Goal: Communication & Community: Share content

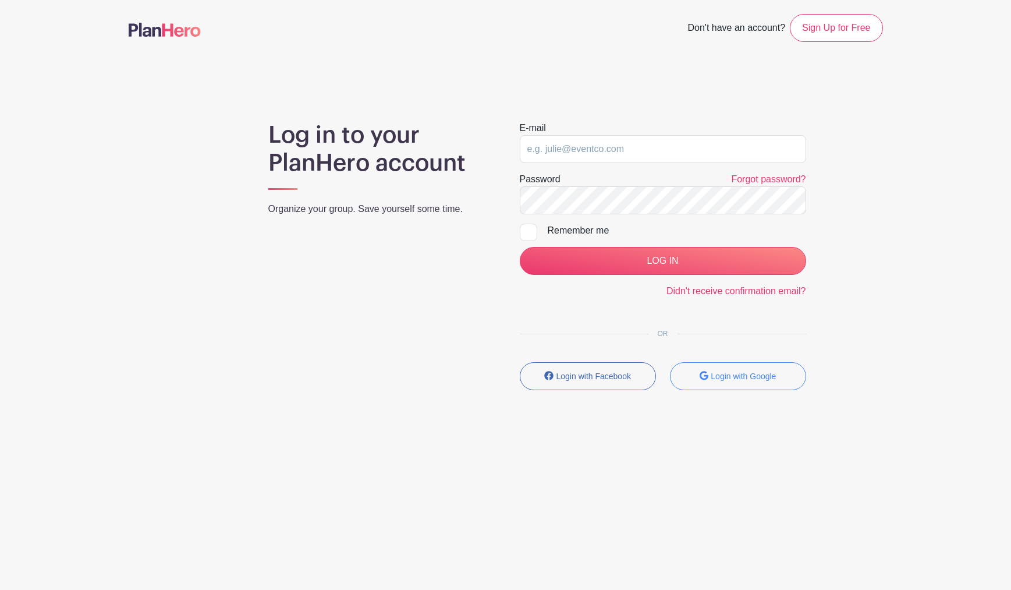
type input "[EMAIL_ADDRESS][DOMAIN_NAME]"
click at [520, 247] on input "LOG IN" at bounding box center [663, 261] width 286 height 28
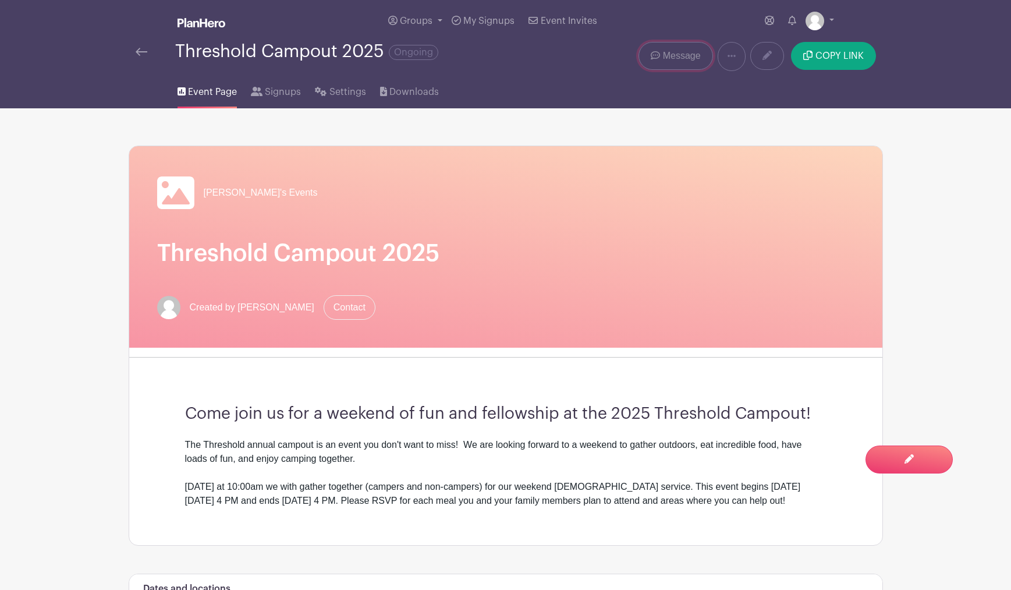
click at [680, 63] on link "Message" at bounding box center [675, 56] width 74 height 28
click at [676, 52] on span "Message" at bounding box center [682, 56] width 38 height 14
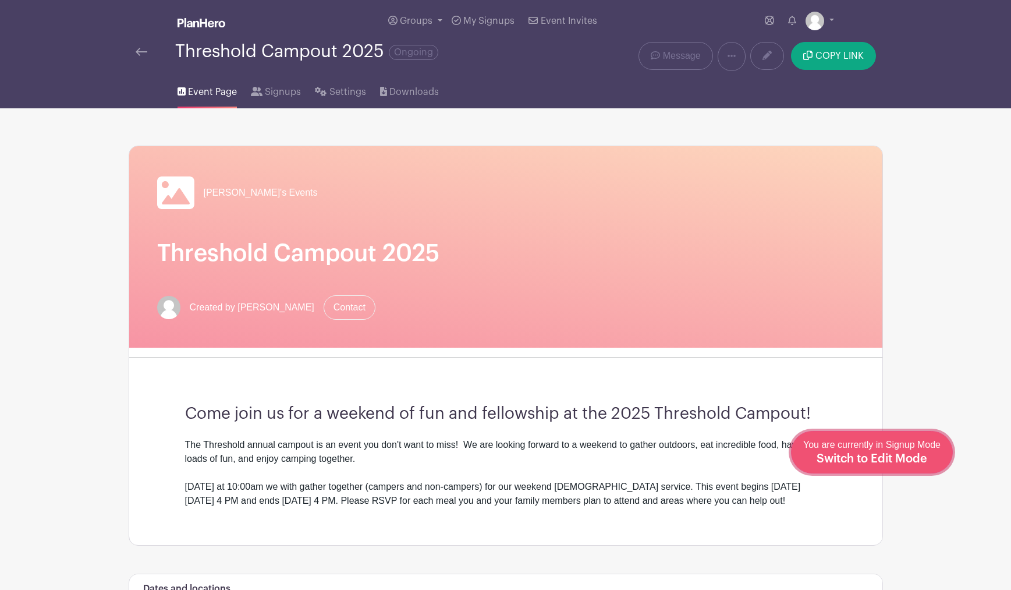
click at [927, 469] on link "Edit Event You are currently in Signup Mode Switch to Edit Mode" at bounding box center [872, 452] width 162 height 42
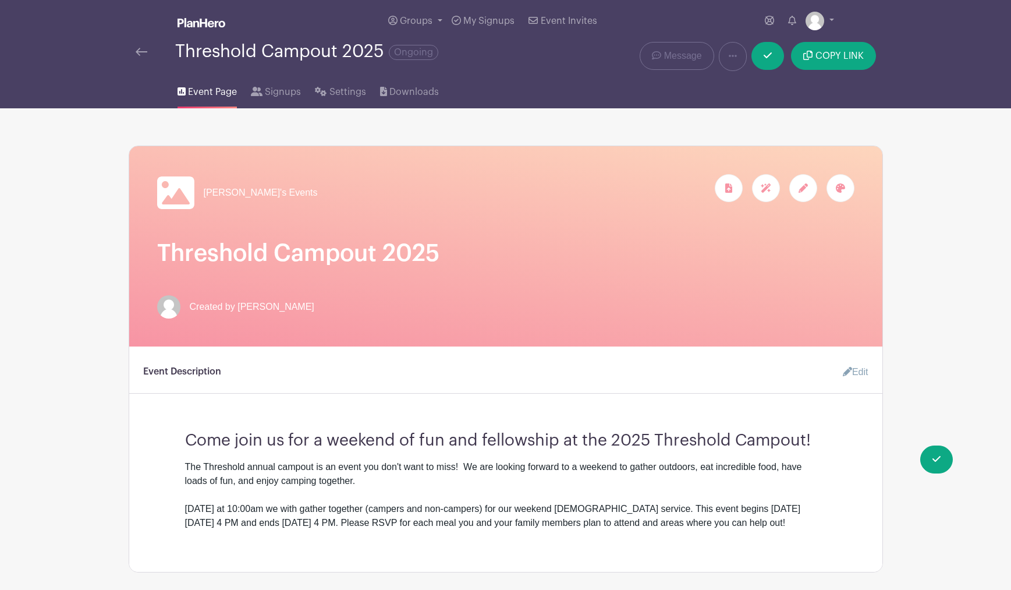
click at [464, 97] on div "Event Page Signups Settings Downloads" at bounding box center [506, 89] width 768 height 37
click at [691, 57] on span "Message" at bounding box center [683, 56] width 38 height 14
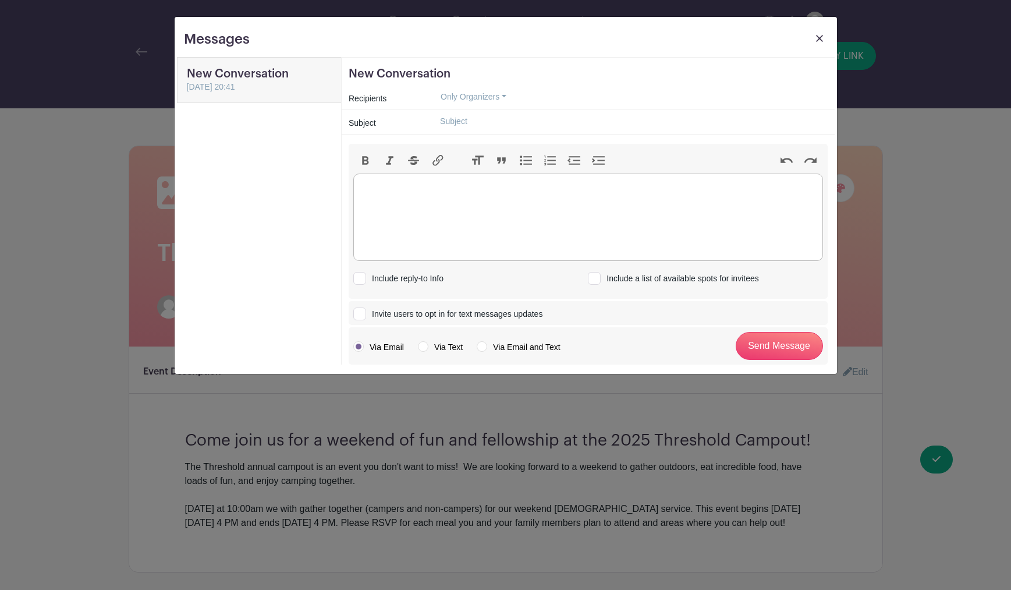
click at [410, 183] on trix-editor at bounding box center [588, 216] width 470 height 87
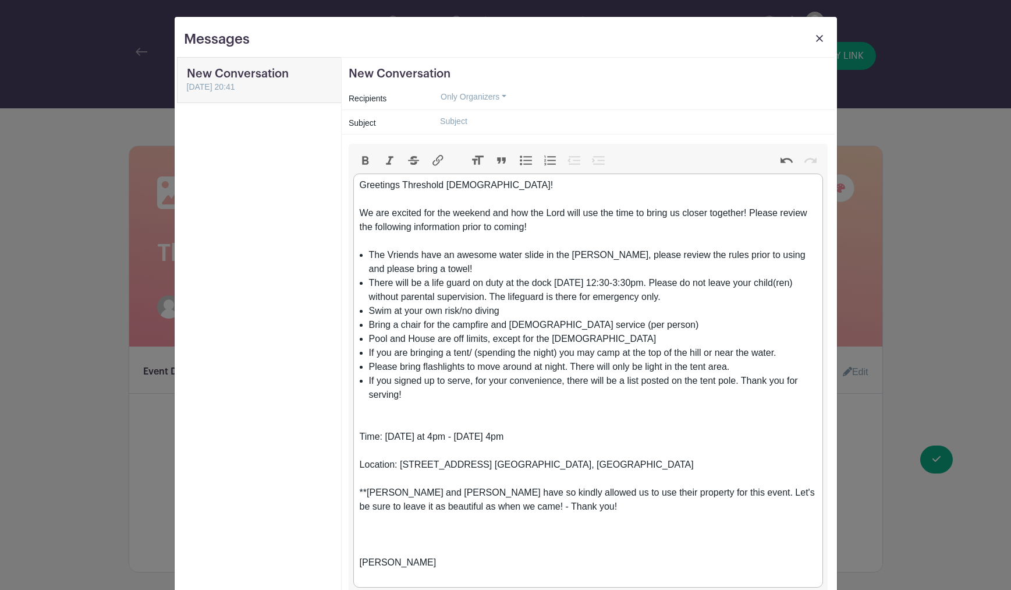
scroll to position [4, 0]
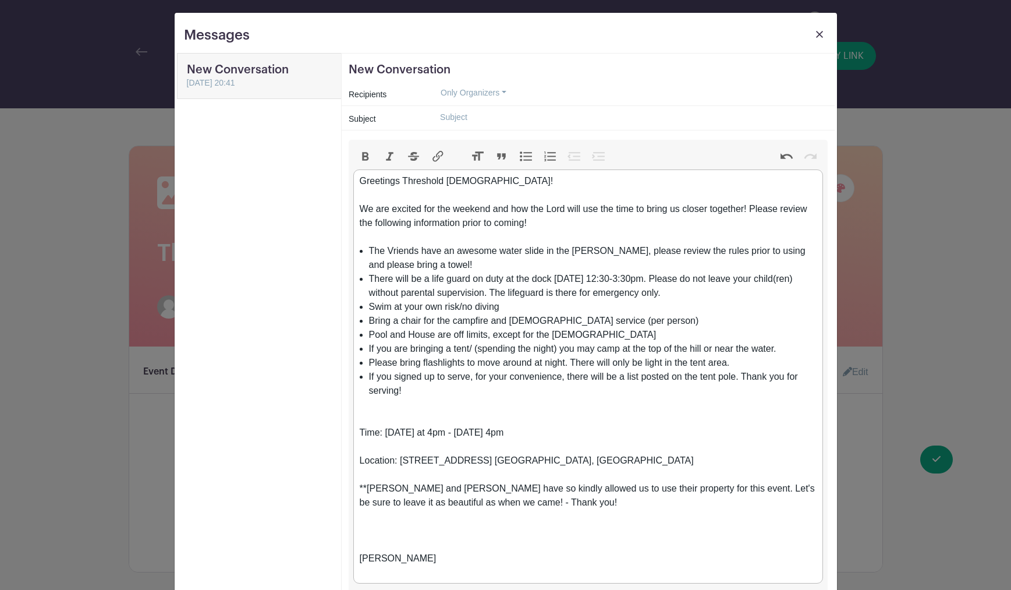
click at [440, 262] on li "The Vriends have an awesome water slide in the [PERSON_NAME], please review the…" at bounding box center [593, 258] width 448 height 28
click at [410, 253] on li "The Vriends have an awesome water slide in the [PERSON_NAME], please review the…" at bounding box center [593, 258] width 448 height 28
click at [377, 249] on li "The Vriends have an awesome water slide in the [PERSON_NAME], please review the…" at bounding box center [593, 258] width 448 height 28
drag, startPoint x: 371, startPoint y: 250, endPoint x: 649, endPoint y: 261, distance: 278.4
click at [597, 250] on li "The Vriends have an awesome water slide in the [PERSON_NAME], please review the…" at bounding box center [593, 258] width 448 height 28
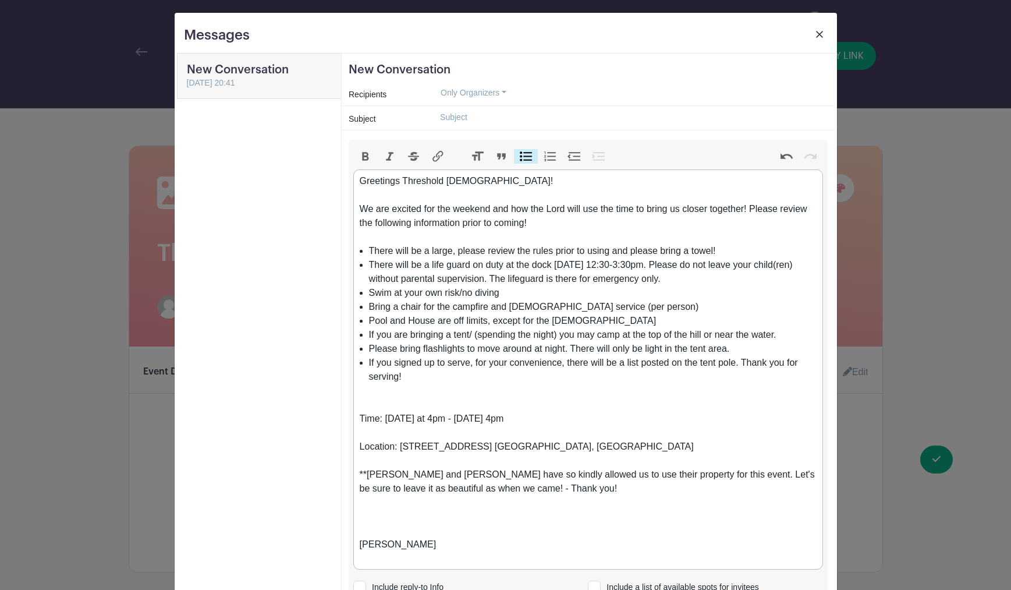
drag, startPoint x: 430, startPoint y: 250, endPoint x: 469, endPoint y: 255, distance: 38.8
click at [430, 250] on li "There will be a large, please review the rules prior to using and please bring …" at bounding box center [593, 251] width 448 height 14
drag, startPoint x: 470, startPoint y: 250, endPoint x: 494, endPoint y: 251, distance: 23.3
click at [470, 250] on li "There will be a very large, please review the rules prior to using and please b…" at bounding box center [593, 251] width 448 height 14
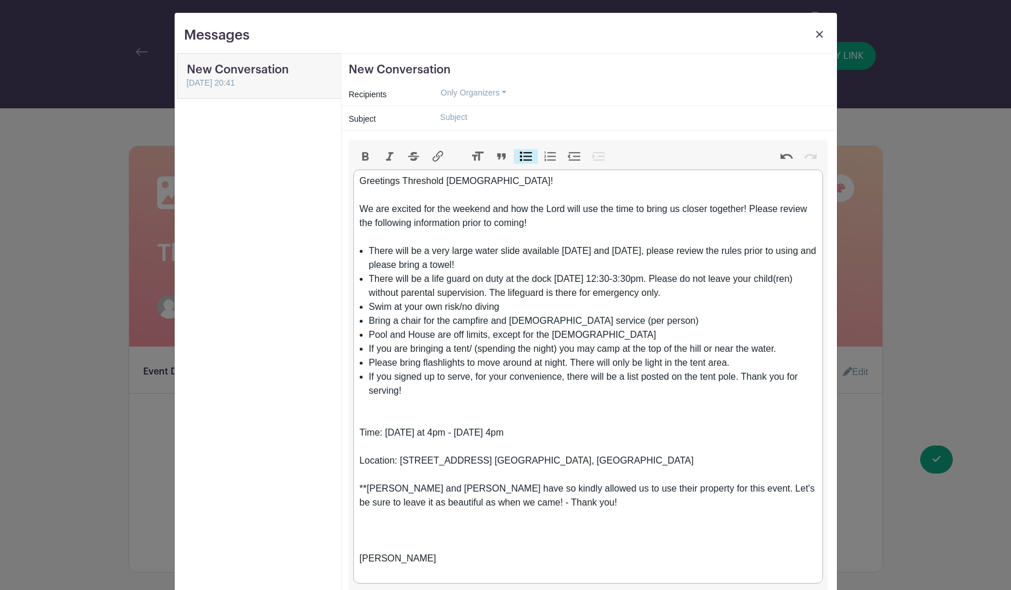
click at [521, 264] on li "There will be a very large water slide available [DATE] and [DATE], please revi…" at bounding box center [593, 258] width 448 height 28
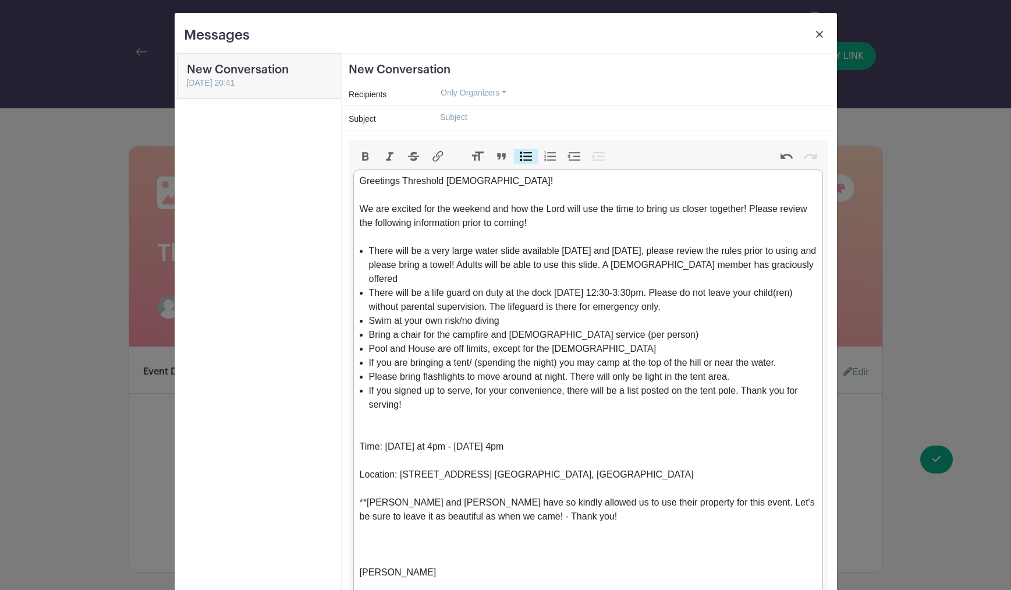
scroll to position [0, 0]
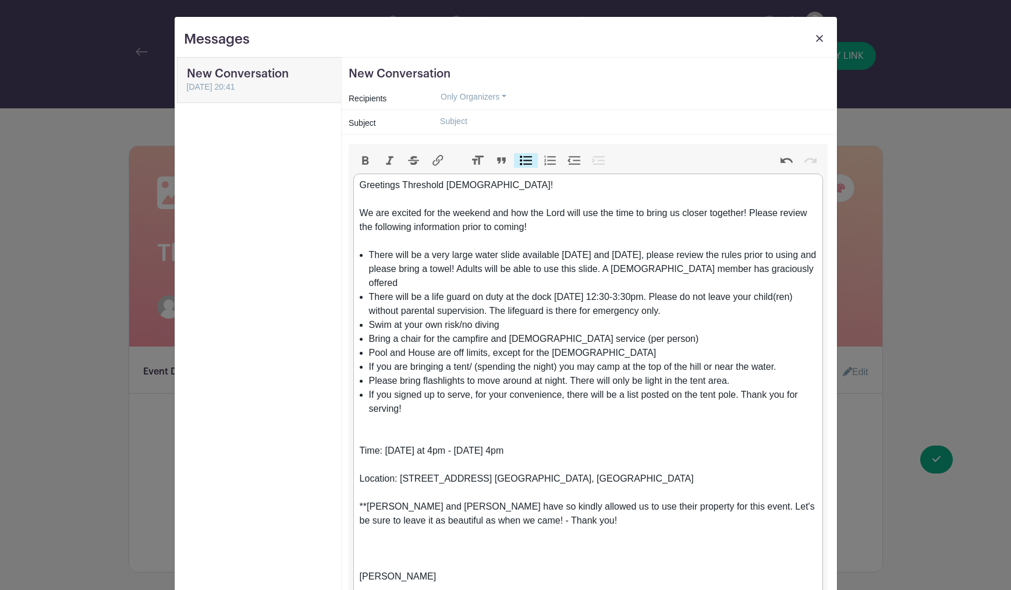
click at [440, 270] on li "There will be a very large water slide available [DATE] and [DATE], please revi…" at bounding box center [593, 269] width 448 height 42
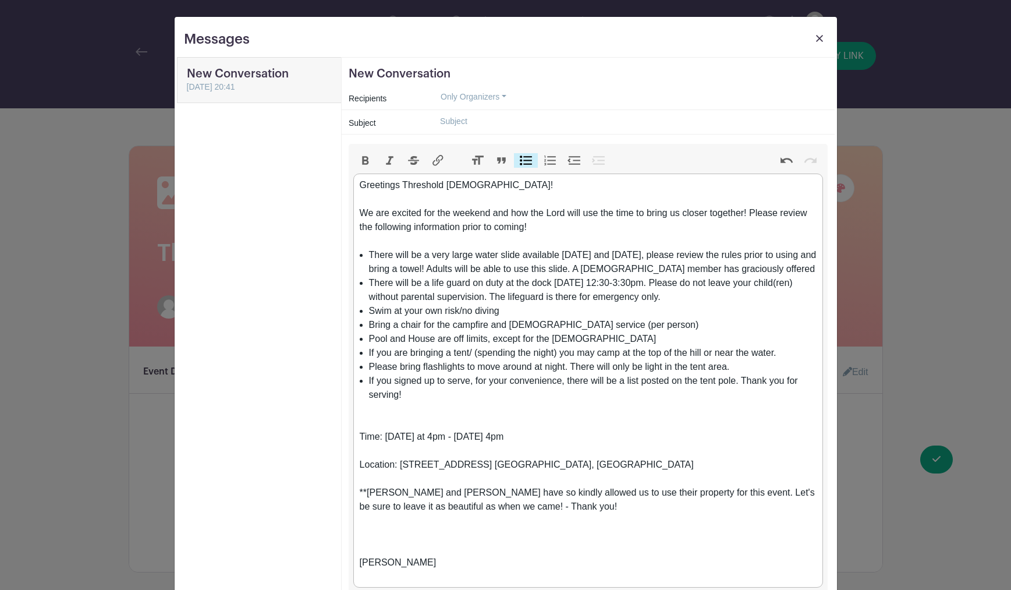
click at [792, 270] on li "There will be a very large water slide available [DATE] and [DATE], please revi…" at bounding box center [593, 262] width 448 height 28
drag, startPoint x: 784, startPoint y: 268, endPoint x: 622, endPoint y: 267, distance: 161.8
click at [621, 268] on li "There will be a very large water slide available [DATE] and [DATE], please revi…" at bounding box center [593, 262] width 448 height 28
copy li "A [DEMOGRAPHIC_DATA] member has graciously offered"
click at [371, 255] on li "There will be a very large water slide available [DATE] and [DATE], please revi…" at bounding box center [593, 262] width 448 height 28
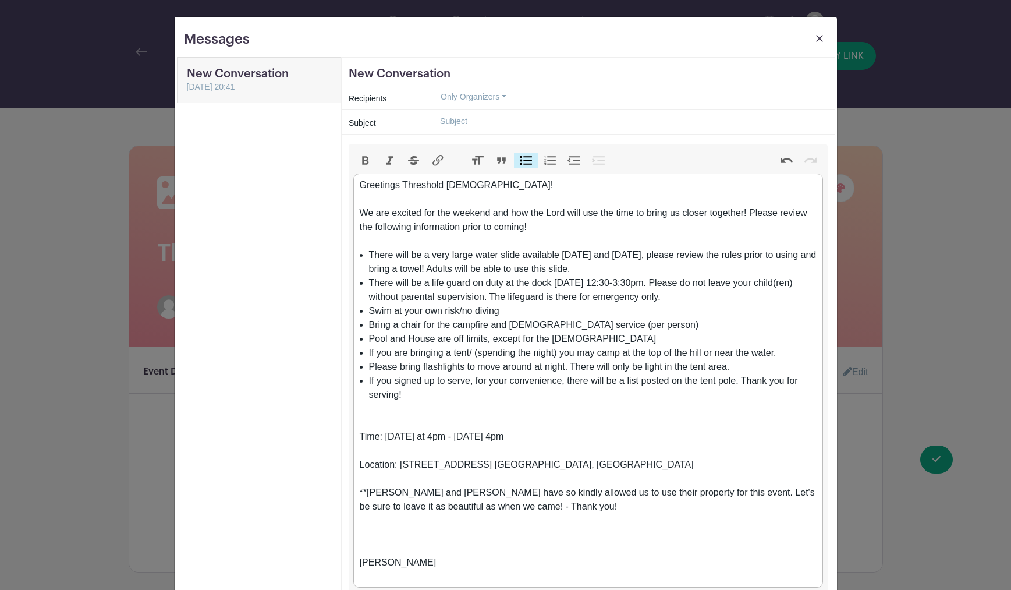
paste trix-editor "A [DEMOGRAPHIC_DATA] member has graciously offered"
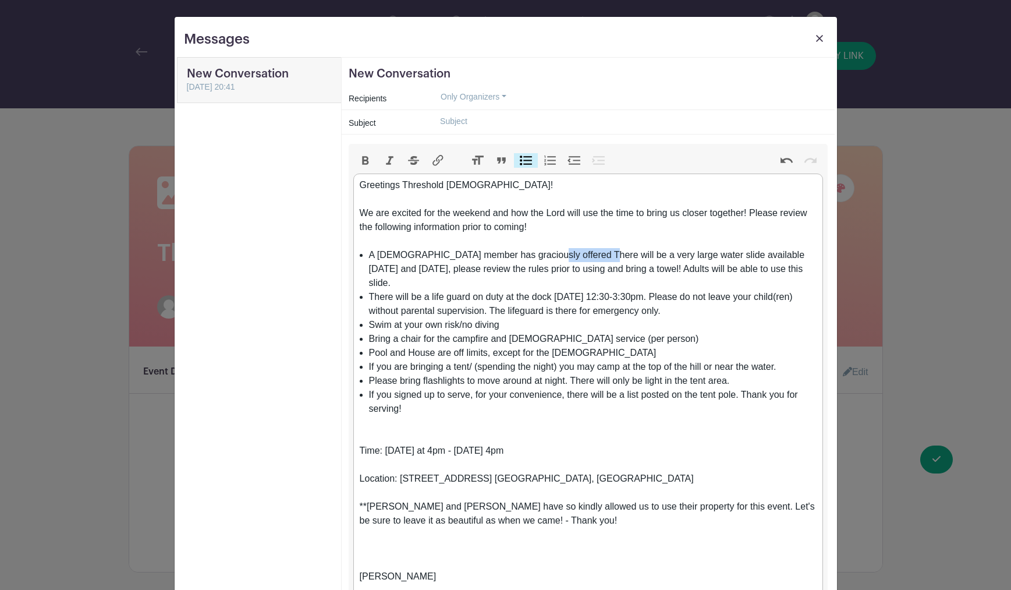
drag, startPoint x: 592, startPoint y: 255, endPoint x: 541, endPoint y: 256, distance: 50.6
click at [541, 256] on li "A [DEMOGRAPHIC_DATA] member has graciously offered There will be a very large w…" at bounding box center [593, 269] width 448 height 42
click at [613, 254] on li "A [DEMOGRAPHIC_DATA] member has graciously offered the use of their a very larg…" at bounding box center [593, 269] width 448 height 42
drag, startPoint x: 443, startPoint y: 254, endPoint x: 410, endPoint y: 257, distance: 33.9
click at [410, 257] on li "A [DEMOGRAPHIC_DATA] member has graciously offered the use of their very large …" at bounding box center [593, 269] width 448 height 42
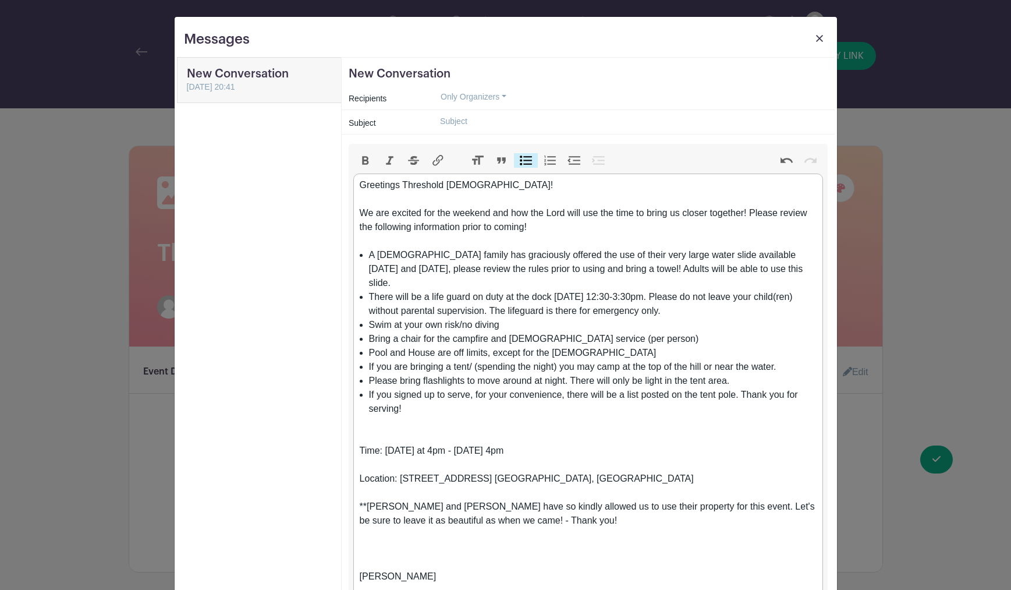
click at [613, 255] on li "A [DEMOGRAPHIC_DATA] family has graciously offered the use of their very large …" at bounding box center [593, 269] width 448 height 42
click at [686, 255] on li "A [DEMOGRAPHIC_DATA] family has graciously offered the use of their extra large…" at bounding box center [593, 269] width 448 height 42
click at [462, 271] on li "A [DEMOGRAPHIC_DATA] family has graciously offered the use of their extra large…" at bounding box center [593, 269] width 448 height 42
drag, startPoint x: 421, startPoint y: 281, endPoint x: 455, endPoint y: 282, distance: 34.4
click at [421, 281] on li "A [DEMOGRAPHIC_DATA] family has graciously offered the use of their extra large…" at bounding box center [593, 269] width 448 height 42
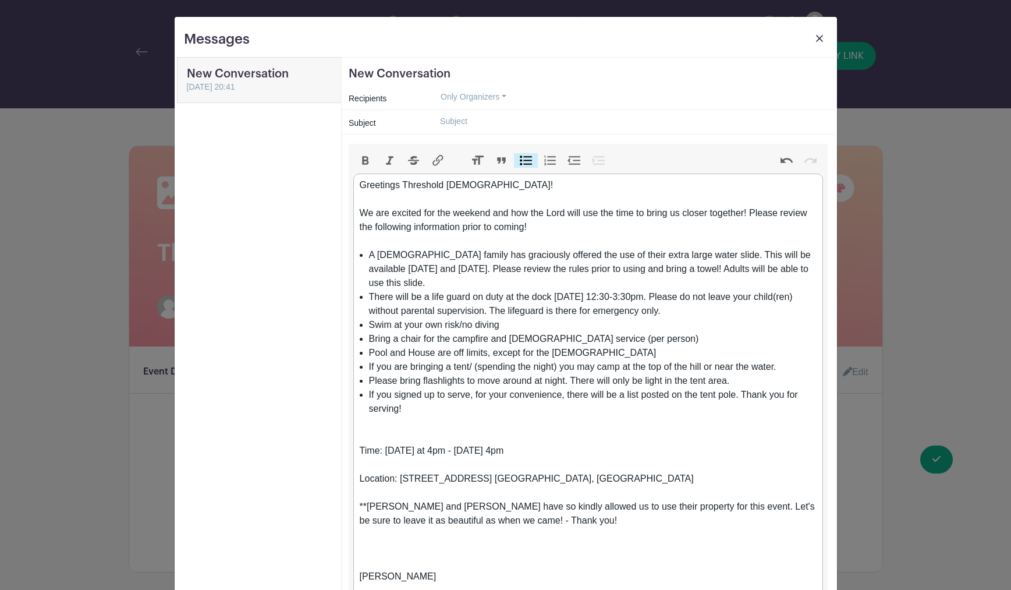
scroll to position [6, 0]
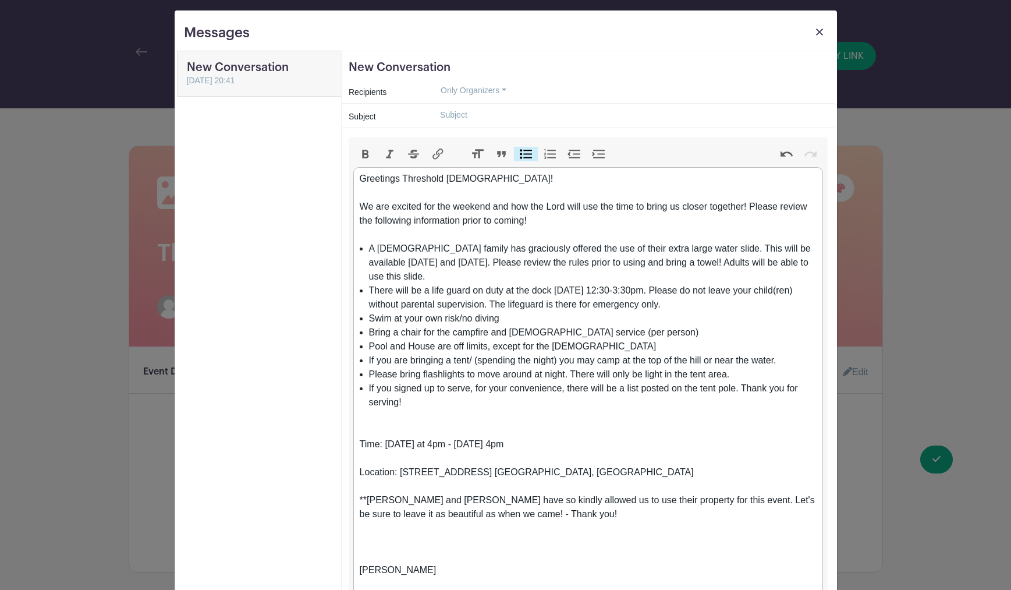
drag, startPoint x: 371, startPoint y: 289, endPoint x: 643, endPoint y: 288, distance: 271.2
click at [642, 288] on li "There will be a life guard on duty at the dock [DATE] 12:30-3:30pm. Please do n…" at bounding box center [593, 297] width 448 height 28
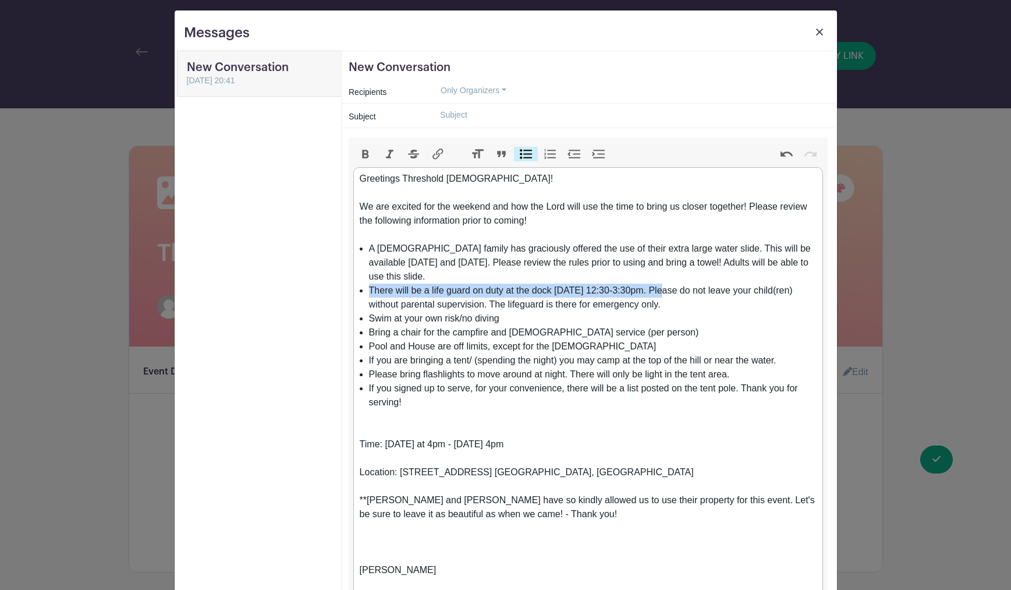
drag, startPoint x: 667, startPoint y: 290, endPoint x: 370, endPoint y: 293, distance: 297.4
click at [370, 293] on li "There will be a life guard on duty at the dock [DATE] 12:30-3:30pm. Please do n…" at bounding box center [593, 297] width 448 height 28
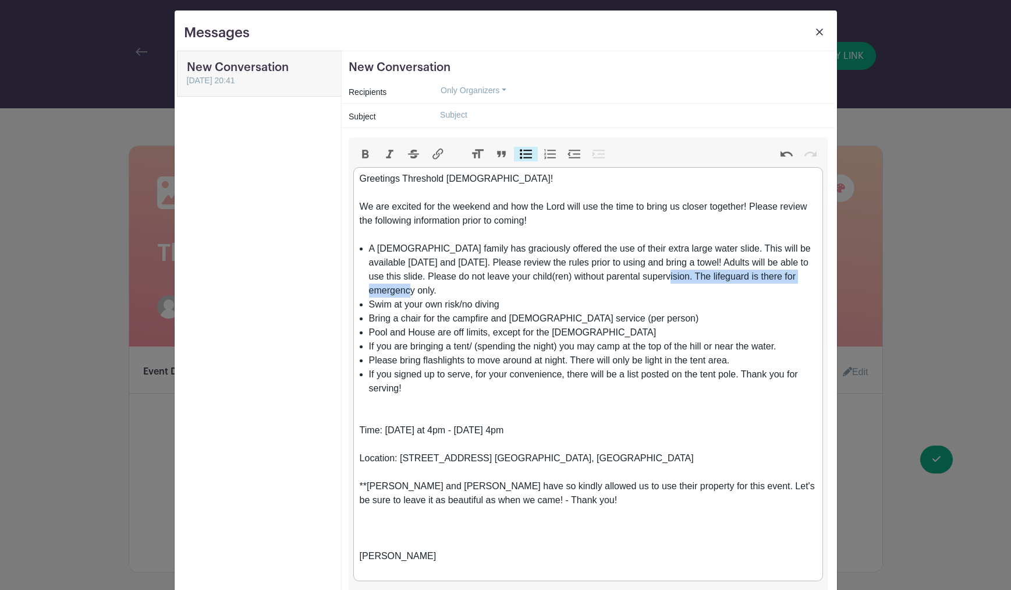
drag, startPoint x: 680, startPoint y: 276, endPoint x: 688, endPoint y: 289, distance: 15.2
click at [688, 289] on li "A [DEMOGRAPHIC_DATA] family has graciously offered the use of their extra large…" at bounding box center [593, 270] width 448 height 56
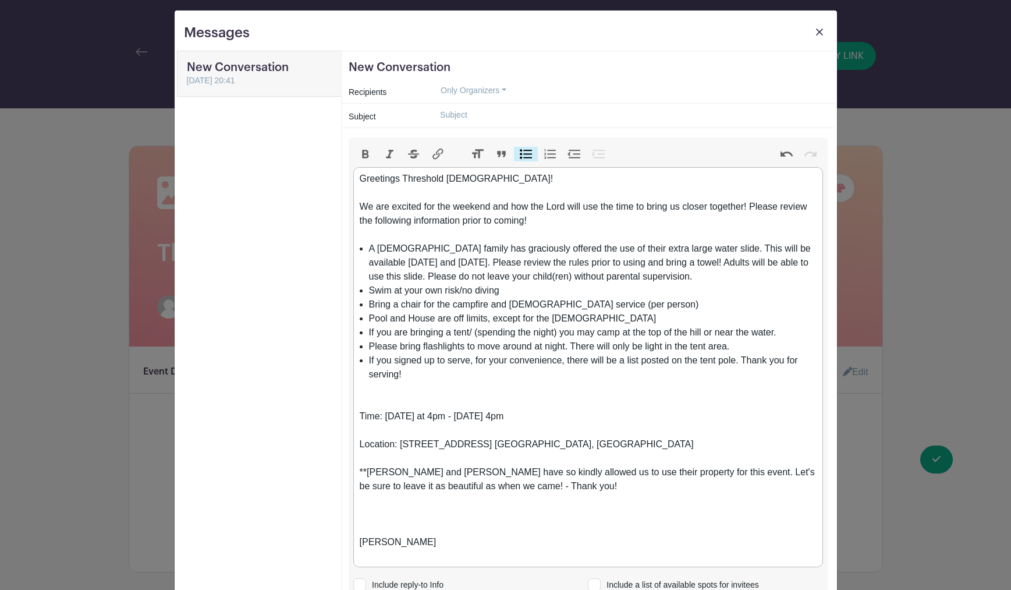
click at [411, 277] on li "A [DEMOGRAPHIC_DATA] family has graciously offered the use of their extra large…" at bounding box center [593, 263] width 448 height 42
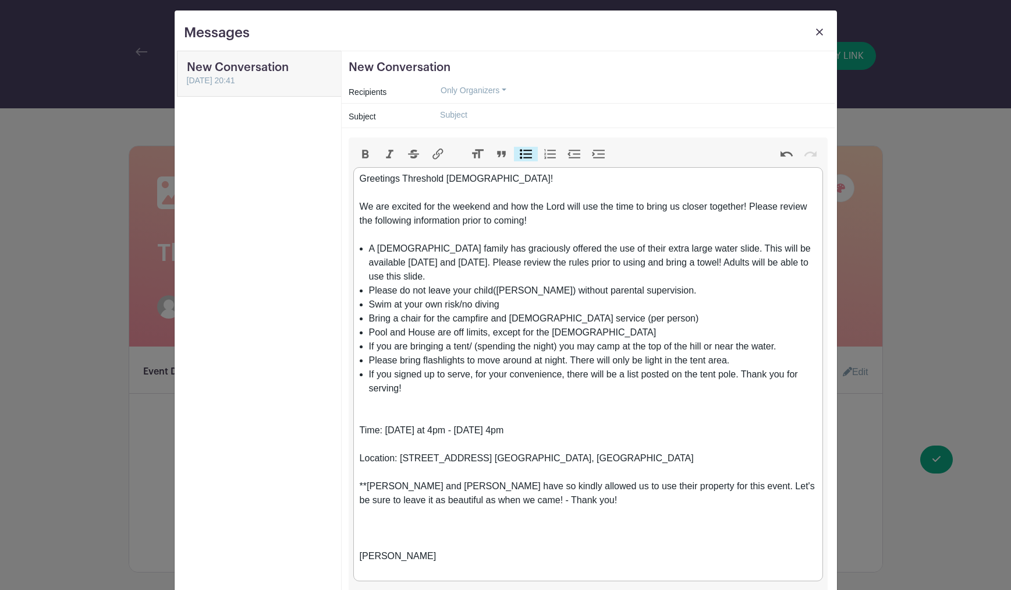
click at [598, 333] on li "Pool and House are off limits, except for the [DEMOGRAPHIC_DATA]" at bounding box center [593, 332] width 448 height 14
drag, startPoint x: 495, startPoint y: 333, endPoint x: 598, endPoint y: 332, distance: 103.0
click at [598, 332] on li "Pool and House are off limits, except for the [DEMOGRAPHIC_DATA]" at bounding box center [593, 332] width 448 height 14
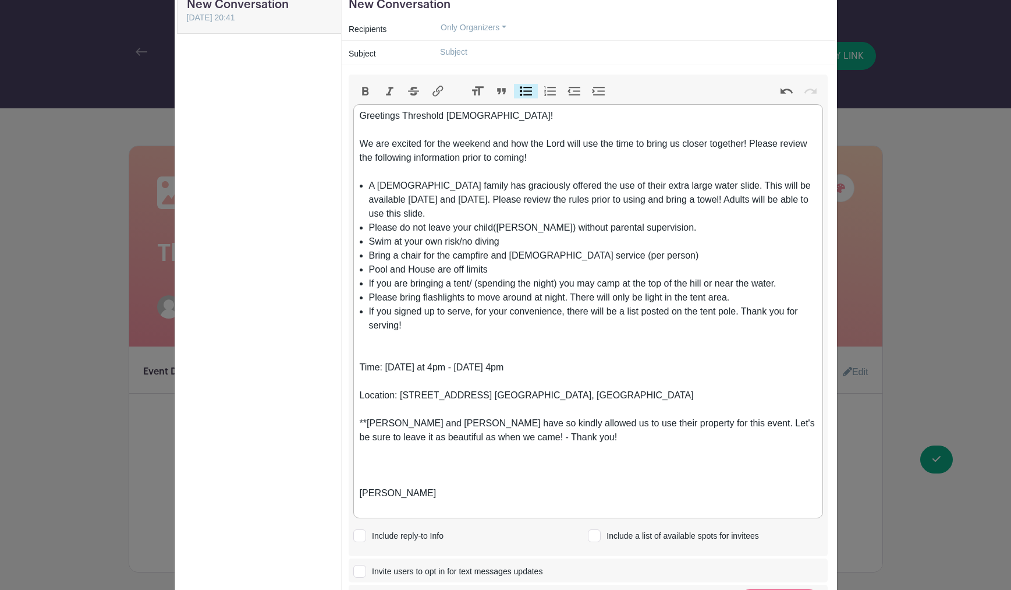
scroll to position [83, 0]
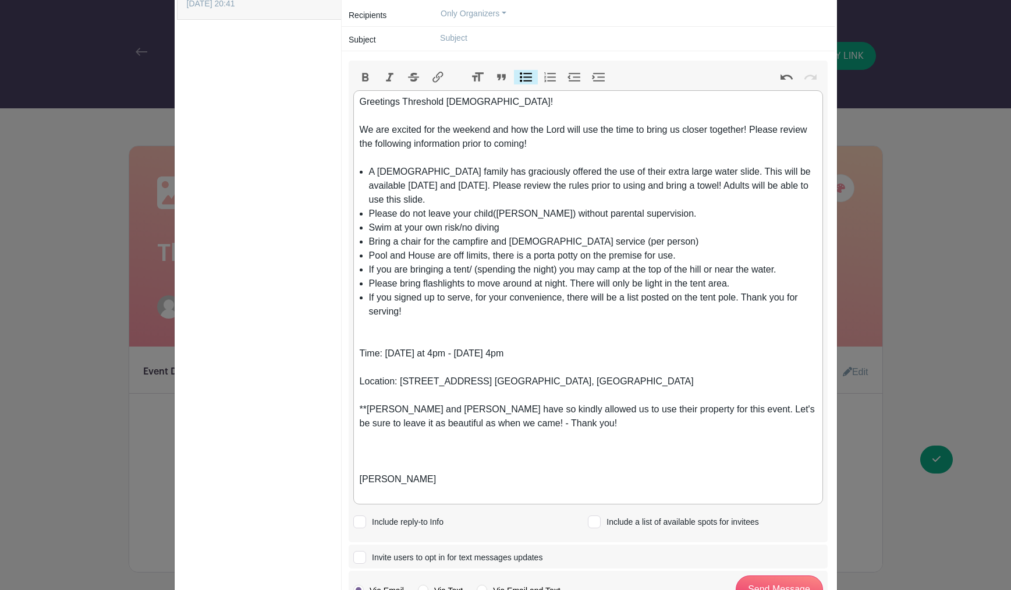
click at [579, 316] on li "If you signed up to serve, for your convenience, there will be a list posted on…" at bounding box center [593, 304] width 448 height 28
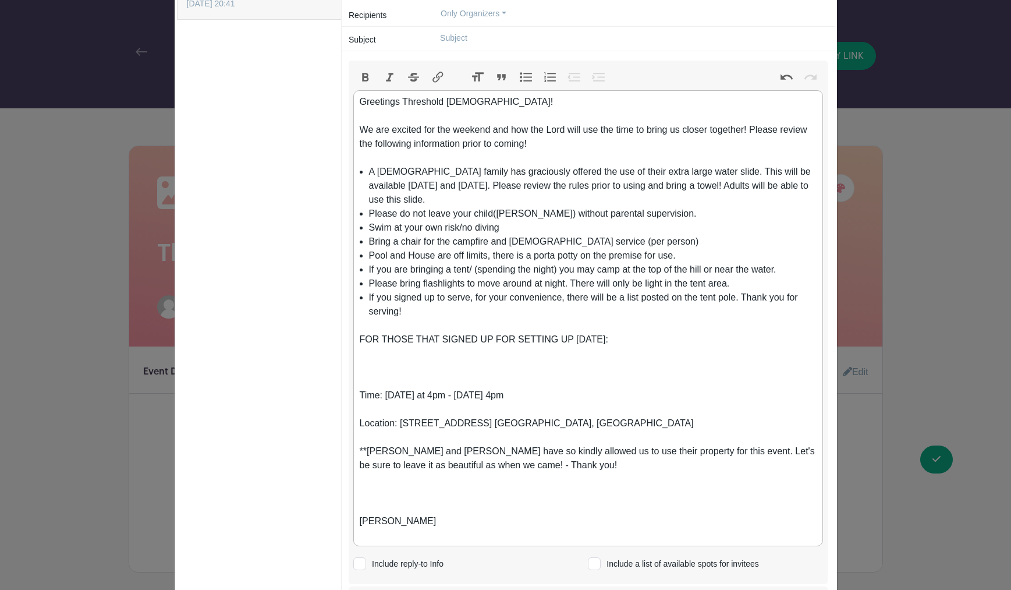
click at [641, 339] on div "FOR THOSE THAT SIGNED UP FOR SETTING UP [DATE]:" at bounding box center [588, 339] width 457 height 42
click at [639, 338] on div "FOR THOSE THAT SIGNED UP FOR SETTING UP [DATE]:" at bounding box center [588, 339] width 457 height 42
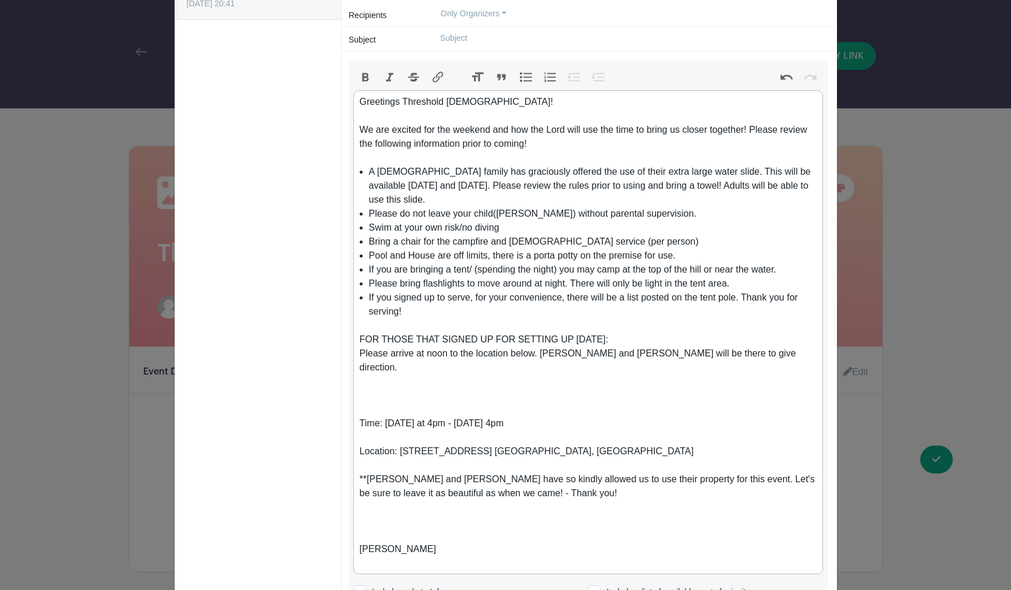
click at [383, 392] on div at bounding box center [588, 402] width 457 height 28
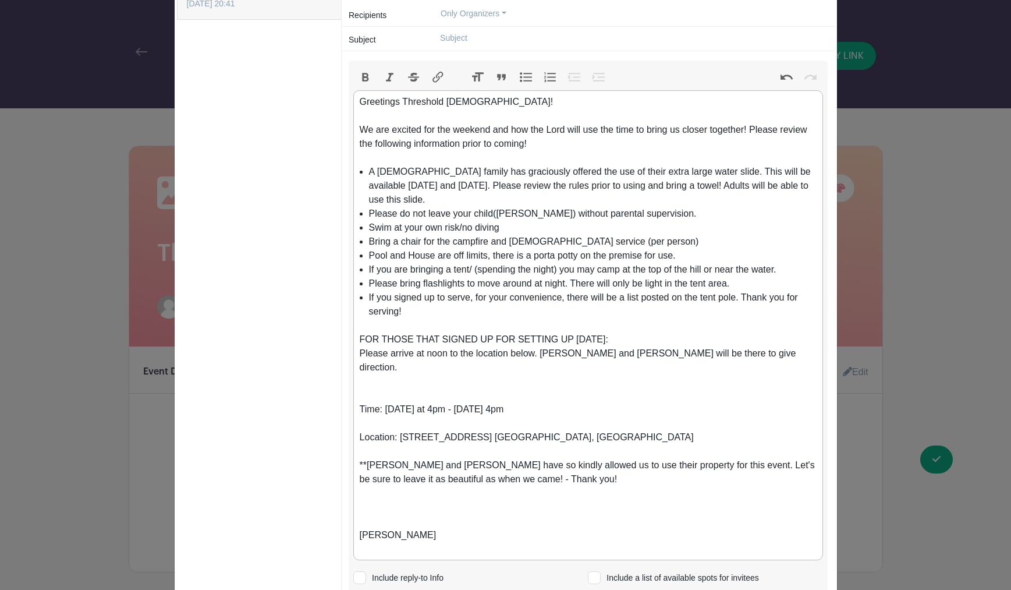
click at [536, 402] on div "Time: [DATE] at 4pm - [DATE] 4pm" at bounding box center [588, 416] width 457 height 28
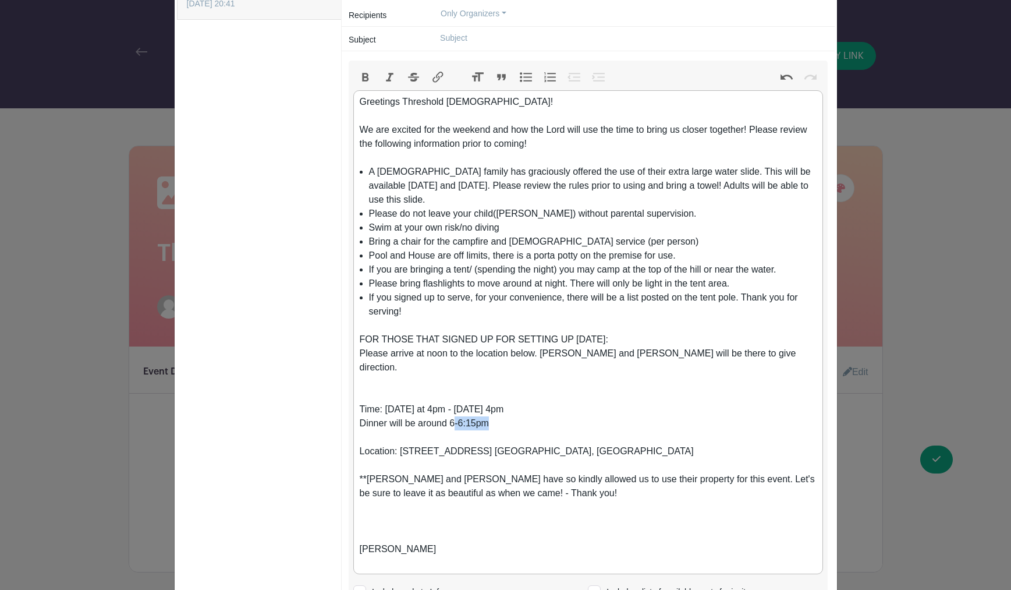
drag, startPoint x: 494, startPoint y: 410, endPoint x: 613, endPoint y: 409, distance: 119.3
click at [455, 410] on div "Time: [DATE] at 4pm - [DATE] 4pm Dinner will be around 6-6:15pm" at bounding box center [588, 423] width 457 height 42
click at [455, 409] on div "Time: [DATE] at 4pm - [DATE] 4pm Dinner will be around 6pm" at bounding box center [588, 423] width 457 height 42
click at [595, 420] on div "Time: [DATE] at 4pm - [DATE] 4pm Dinner will be around 6-6:15pm" at bounding box center [588, 423] width 457 height 42
drag, startPoint x: 481, startPoint y: 409, endPoint x: 456, endPoint y: 409, distance: 25.0
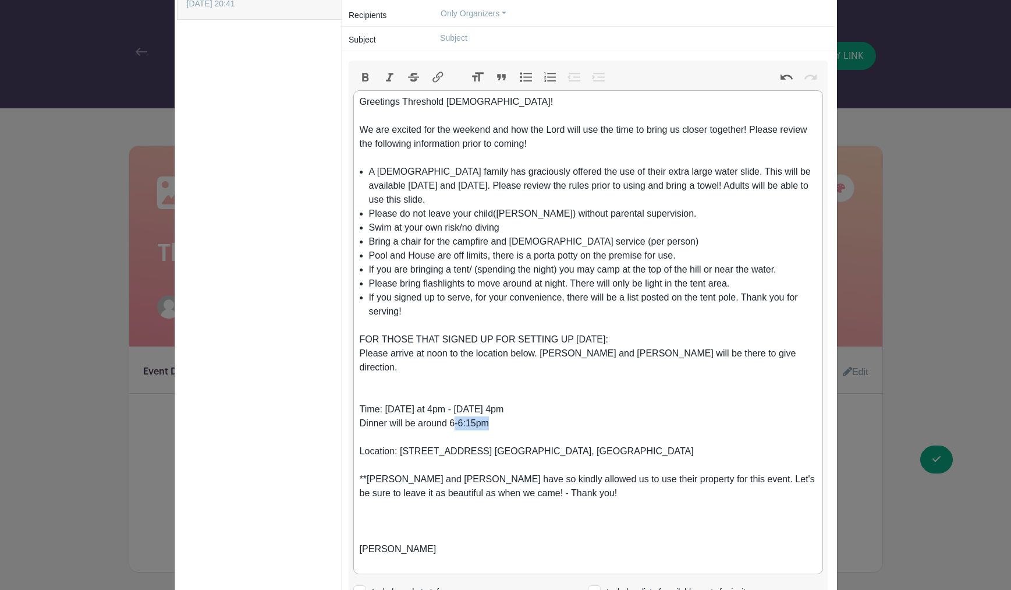
click at [456, 409] on div "Time: [DATE] at 4pm - [DATE] 4pm Dinner will be around 6-6:15pm" at bounding box center [588, 423] width 457 height 42
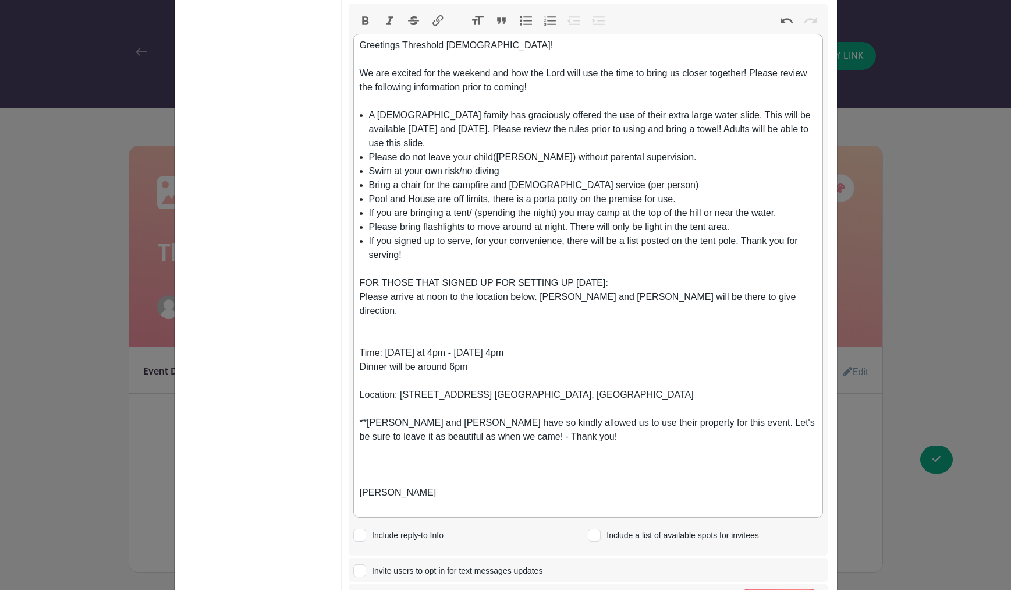
scroll to position [143, 0]
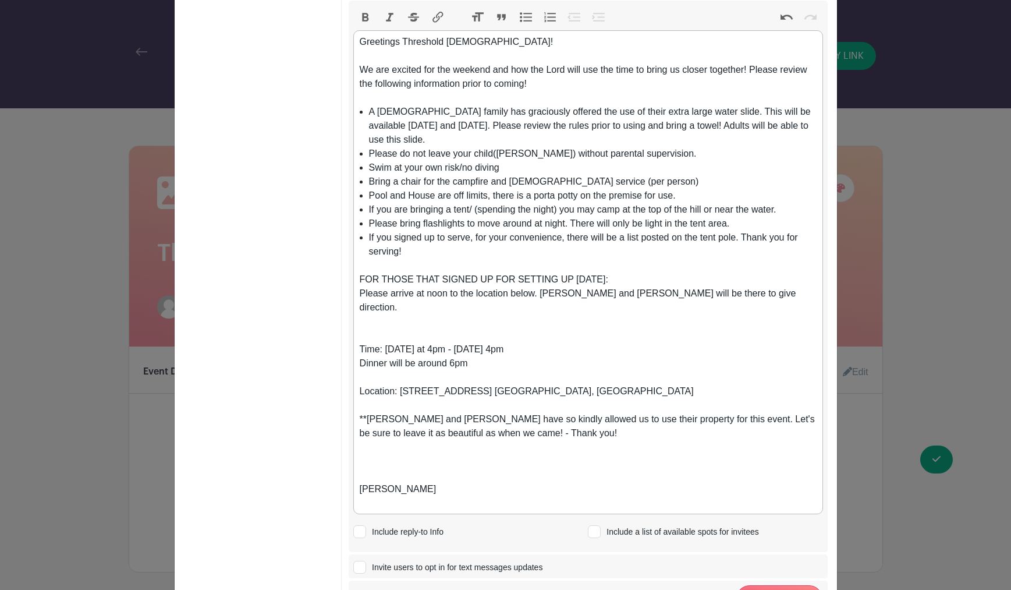
click at [512, 168] on li "Swim at your own risk/no diving" at bounding box center [593, 168] width 448 height 14
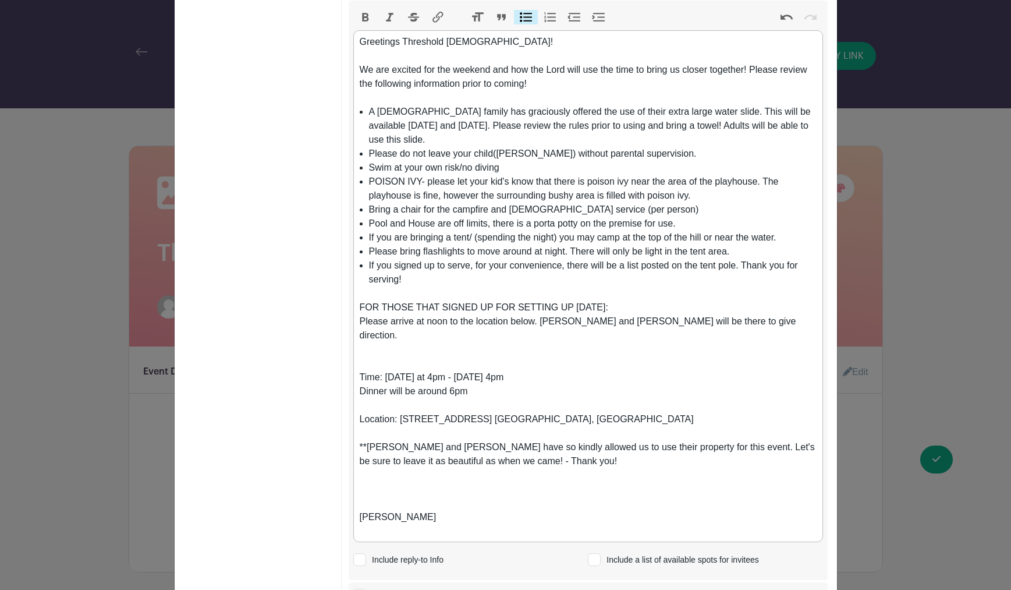
drag, startPoint x: 369, startPoint y: 112, endPoint x: 682, endPoint y: 236, distance: 336.4
click at [370, 112] on li "A [DEMOGRAPHIC_DATA] family has graciously offered the use of their extra large…" at bounding box center [593, 126] width 448 height 42
drag, startPoint x: 444, startPoint y: 140, endPoint x: 661, endPoint y: 159, distance: 217.9
click at [445, 140] on li "[PERSON_NAME] and [PERSON_NAME] water slide is not available this year. A [DEMO…" at bounding box center [593, 126] width 448 height 42
click at [555, 182] on li "POISON IVY- please let your kid's know that there is poison ivy near the area o…" at bounding box center [593, 189] width 448 height 28
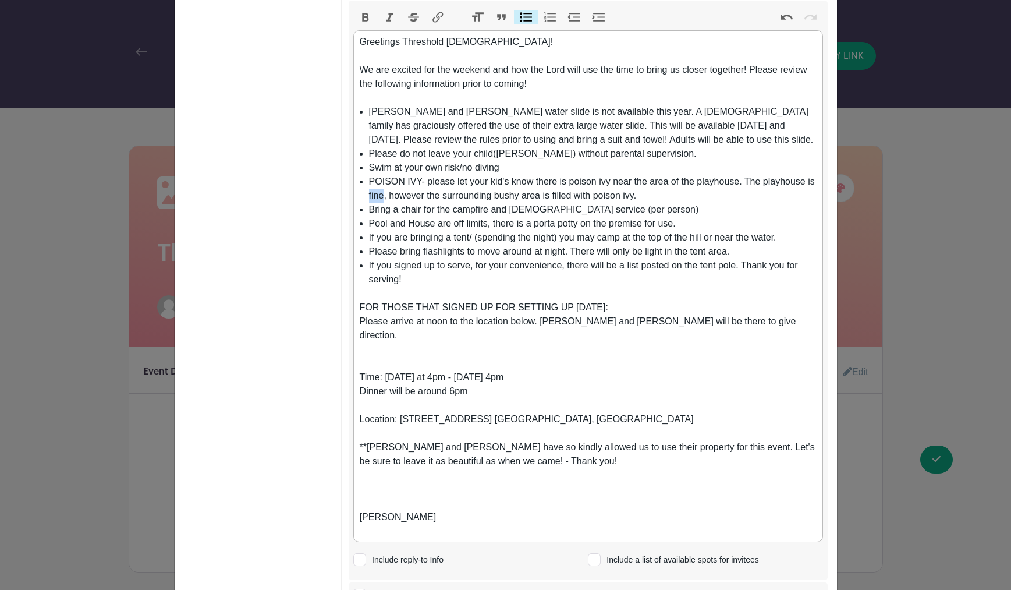
drag, startPoint x: 384, startPoint y: 196, endPoint x: 367, endPoint y: 195, distance: 16.9
click at [367, 195] on ul "[PERSON_NAME] and [PERSON_NAME] water slide is not available this year. A [DEMO…" at bounding box center [588, 196] width 457 height 182
drag, startPoint x: 632, startPoint y: 307, endPoint x: 367, endPoint y: 287, distance: 266.1
click at [360, 310] on div "FOR THOSE THAT SIGNED UP FOR SETTING UP [DATE]: Please arrive at noon to the lo…" at bounding box center [588, 328] width 457 height 84
click at [367, 16] on button "Bold" at bounding box center [365, 17] width 24 height 15
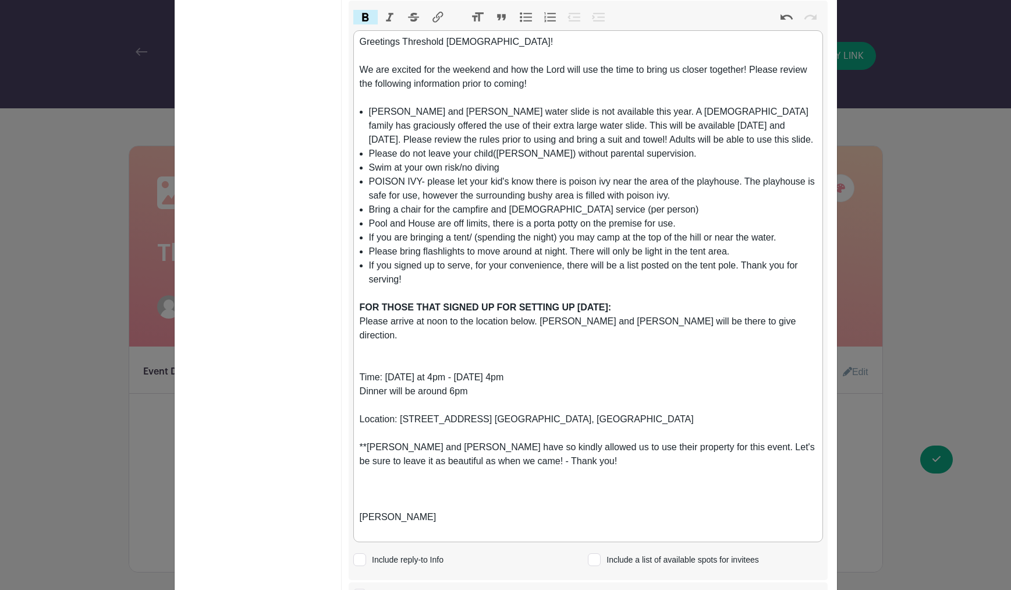
click at [598, 371] on div "Time: [DATE] at 4pm - [DATE] 4pm Dinner will be around 6pm" at bounding box center [588, 391] width 457 height 42
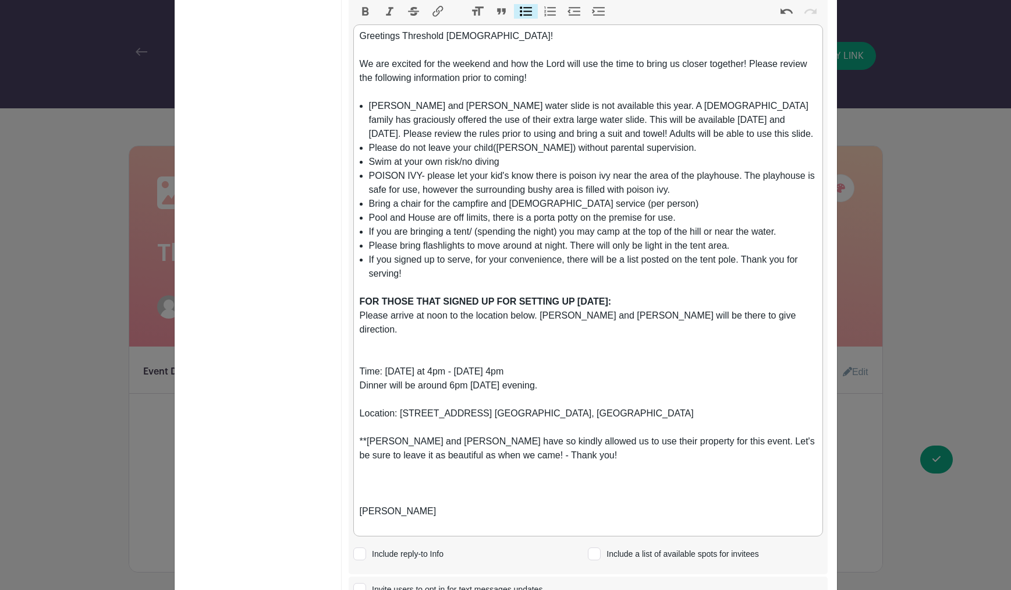
click at [511, 161] on li "Swim at your own risk/no diving" at bounding box center [593, 162] width 448 height 14
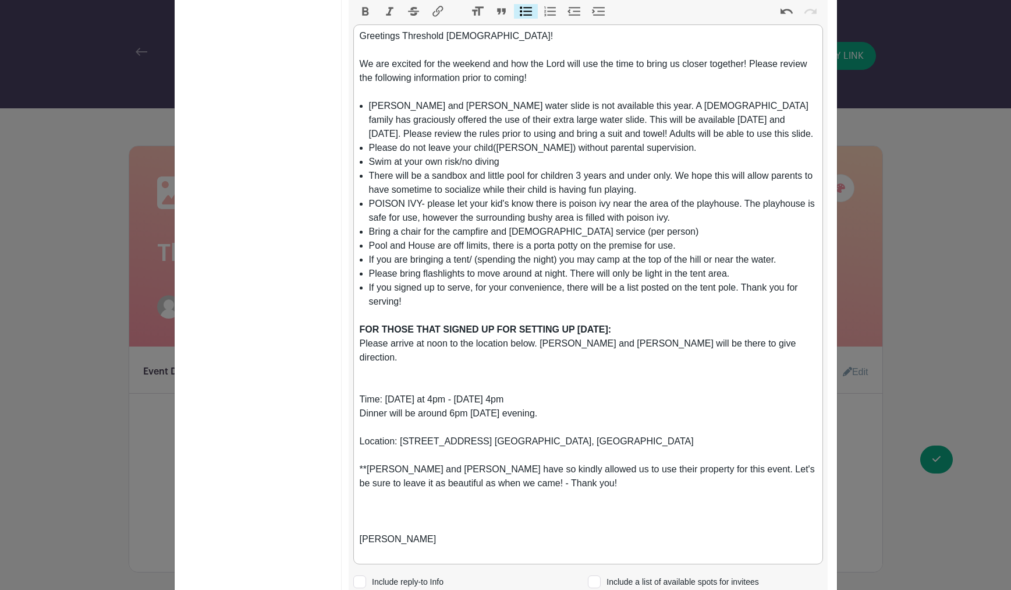
scroll to position [148, 0]
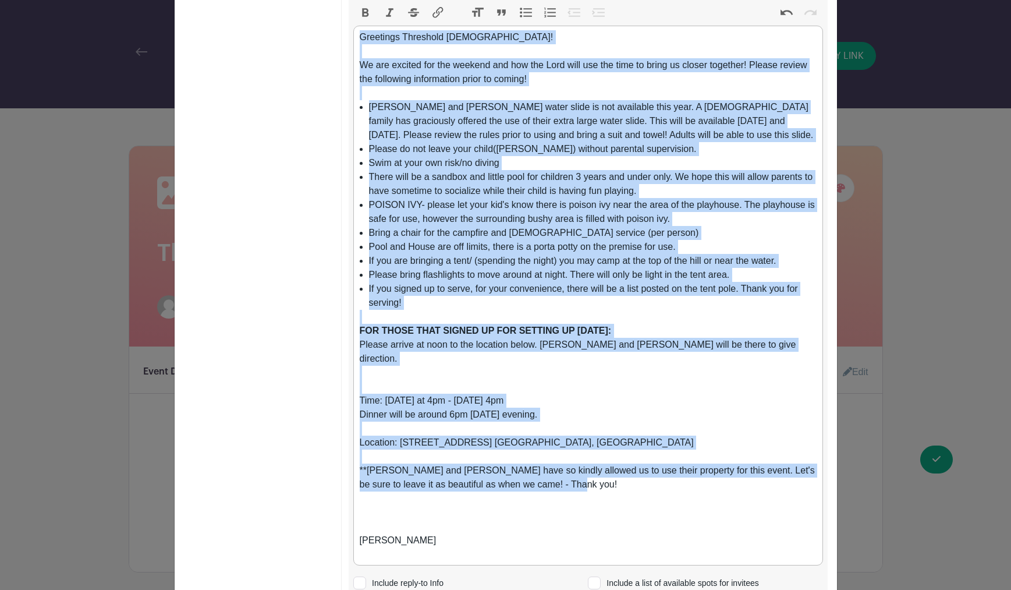
drag, startPoint x: 358, startPoint y: 37, endPoint x: 577, endPoint y: 469, distance: 483.9
click at [577, 469] on trix-editor "Greetings Threshold [DEMOGRAPHIC_DATA]! We are excited for the weekend and how …" at bounding box center [588, 296] width 470 height 540
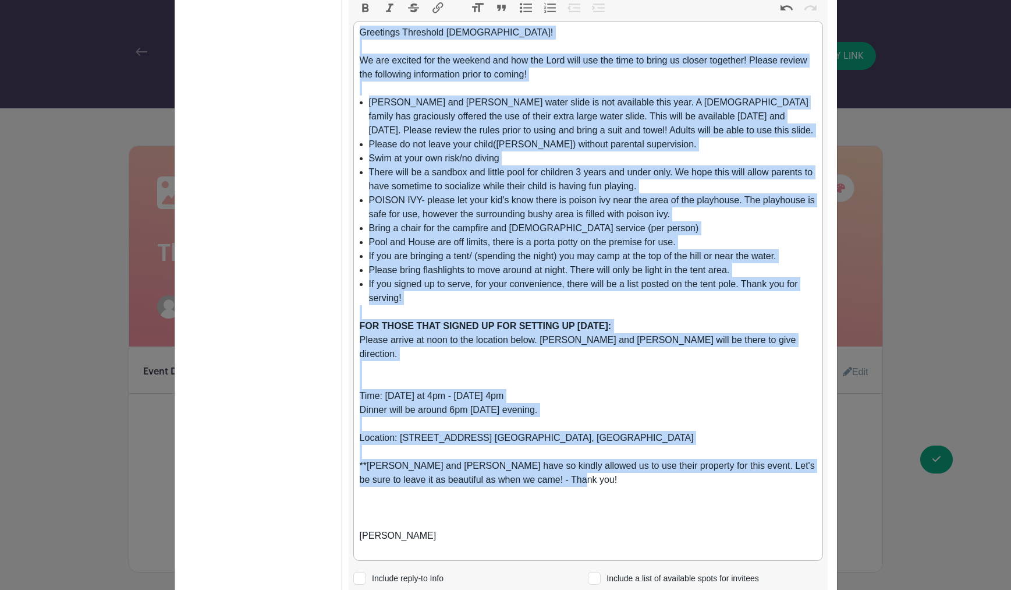
scroll to position [151, 0]
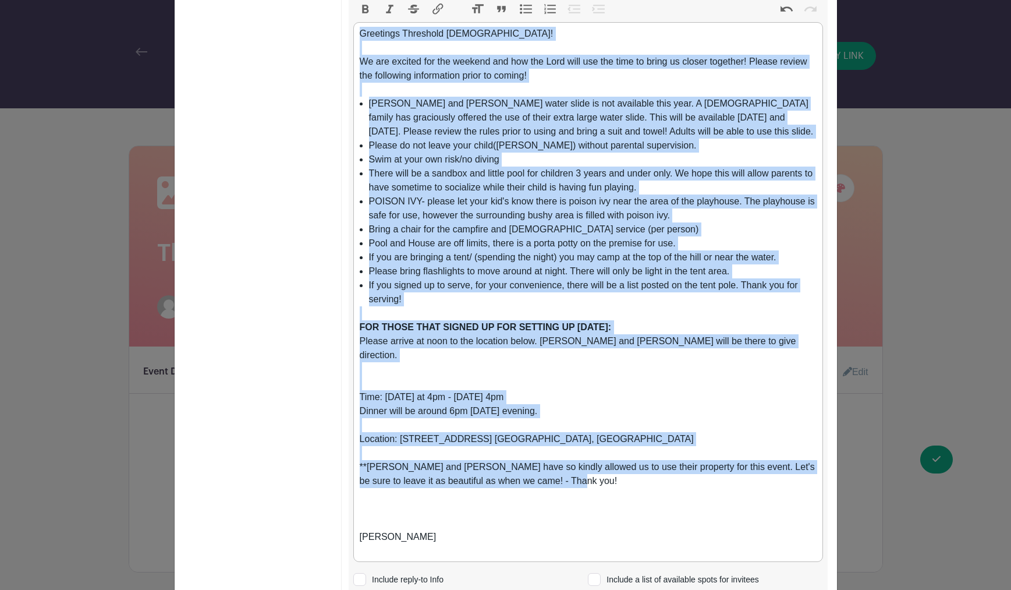
copy trix-editor "Loremipsu Dolorsita Consec! Ad eli seddoei tem inc utlabor etd mag ali Enim adm…"
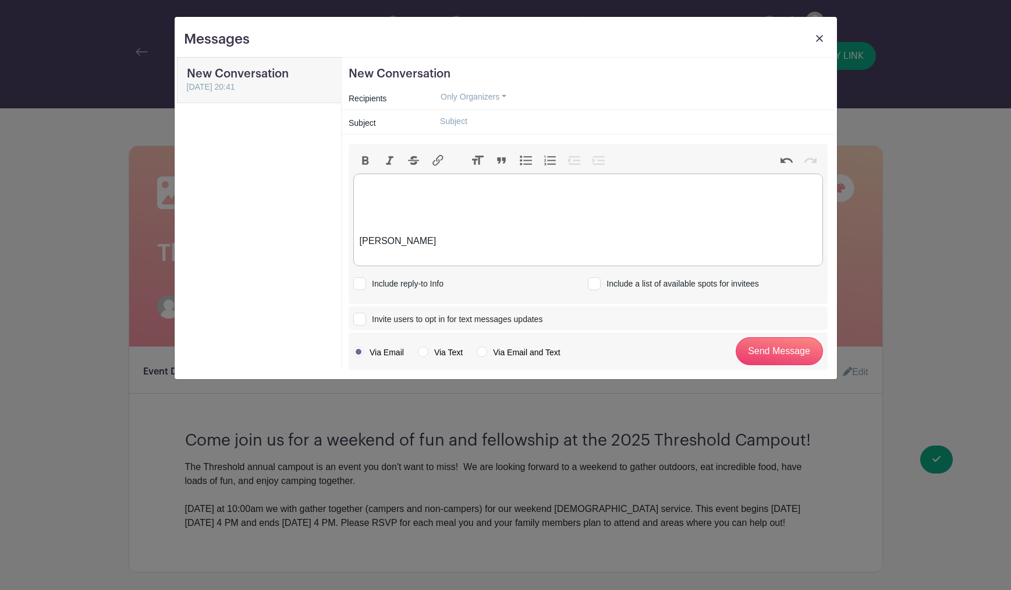
scroll to position [0, 0]
drag, startPoint x: 379, startPoint y: 236, endPoint x: 337, endPoint y: 175, distance: 73.6
click at [337, 175] on div "New Conversation [DATE] 20:41 New Conversation Recipients Only Organizers Only …" at bounding box center [506, 213] width 658 height 313
paste trix-editor "loremi>Dolorsita Consectet Adipis!<el></seddoe><te></inc><utl>Et dol magnaal en…"
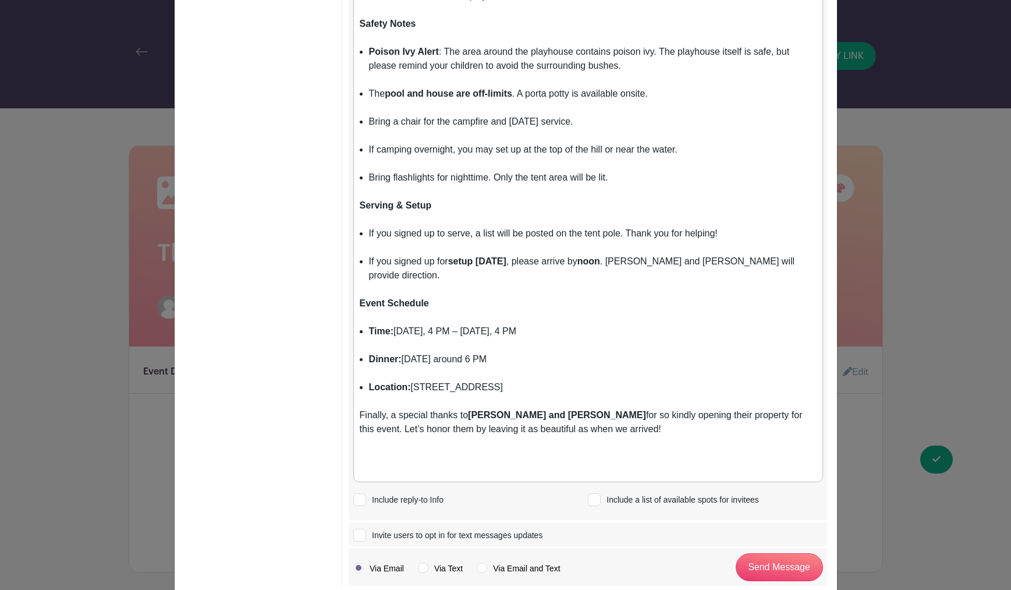
scroll to position [453, 0]
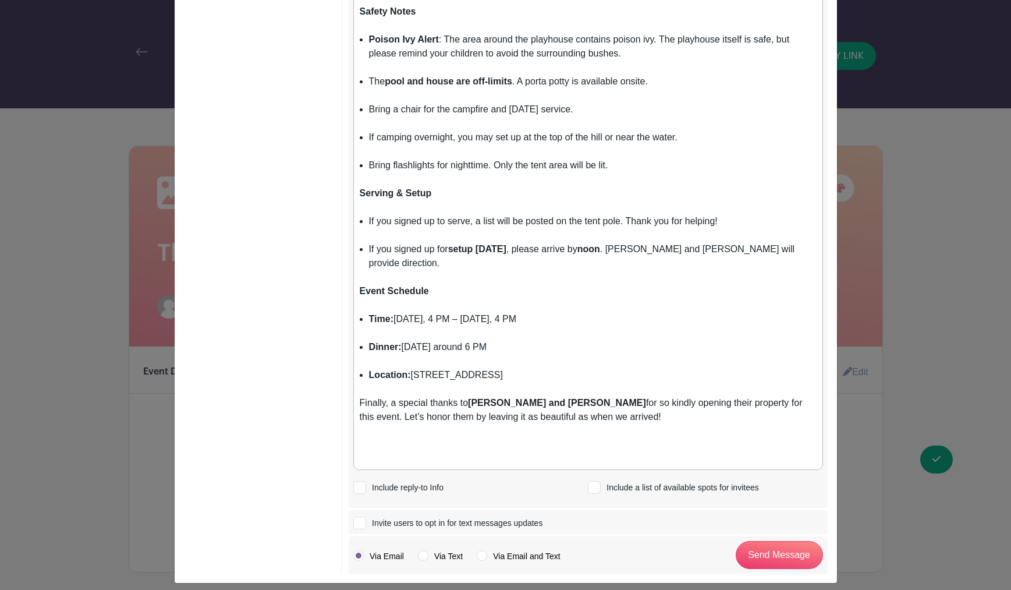
click at [510, 340] on li "Dinner: [DATE] around 6 PM" at bounding box center [593, 354] width 448 height 28
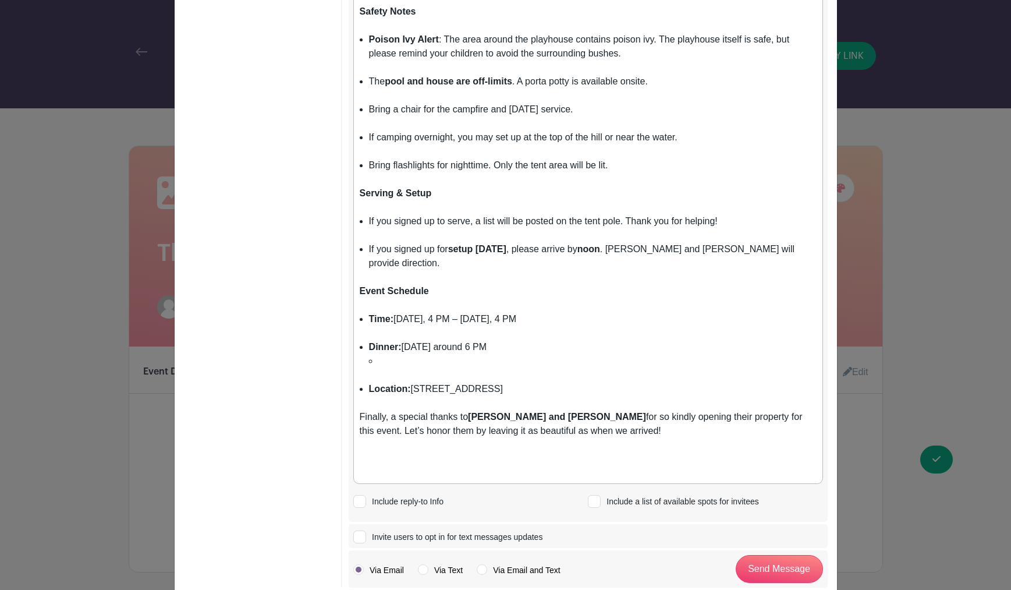
click at [377, 354] on ul at bounding box center [593, 368] width 448 height 28
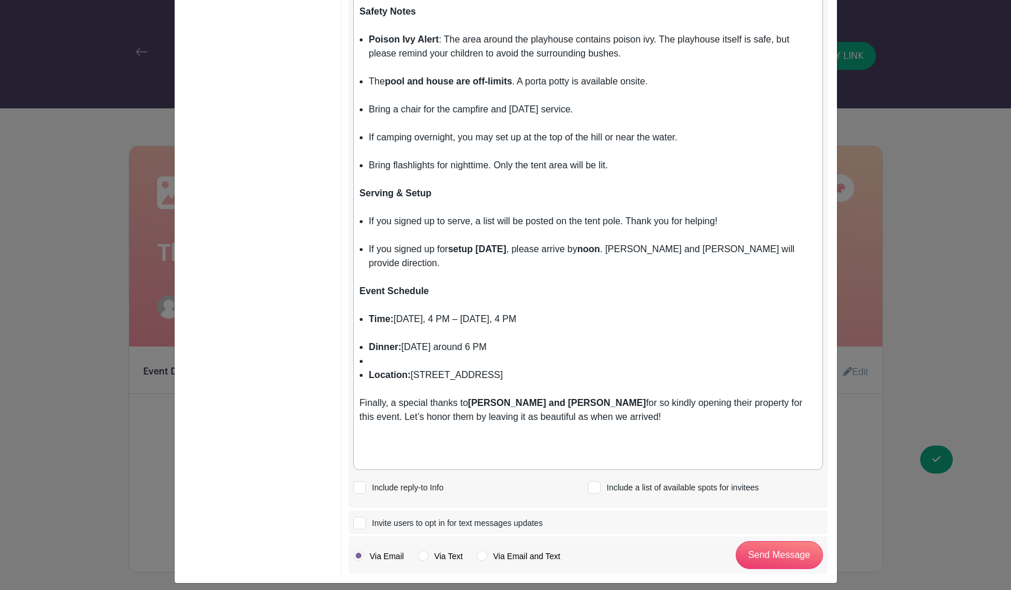
click at [376, 354] on li at bounding box center [593, 361] width 448 height 14
click at [526, 340] on li "Dinner: [DATE] around 6 PM" at bounding box center [593, 347] width 448 height 14
drag, startPoint x: 545, startPoint y: 336, endPoint x: 594, endPoint y: 333, distance: 48.4
click at [594, 340] on li "Dinner: [DATE] around 6 PM, [DATE] Lunch around" at bounding box center [593, 347] width 448 height 14
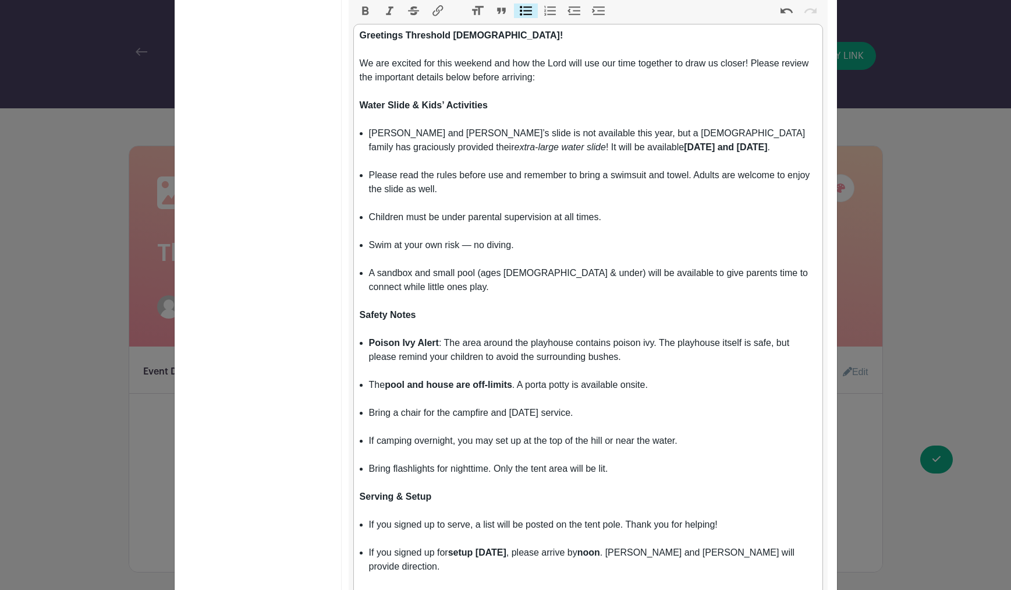
scroll to position [29, 0]
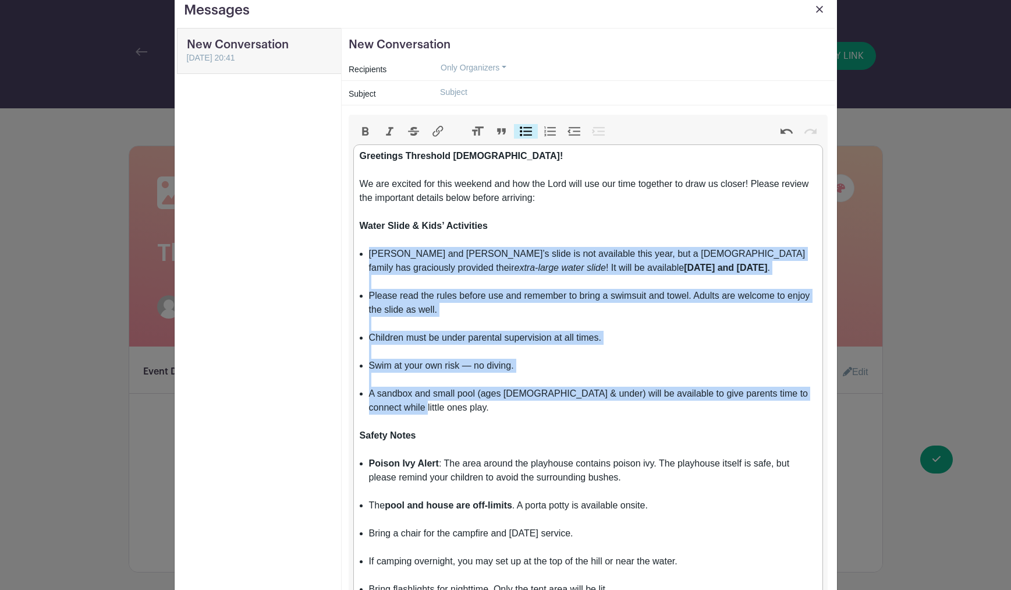
drag, startPoint x: 396, startPoint y: 409, endPoint x: 399, endPoint y: 227, distance: 181.6
click at [369, 257] on ul "[PERSON_NAME] and [PERSON_NAME]’s slide is not available this year, but a [DEMO…" at bounding box center [588, 338] width 457 height 182
drag, startPoint x: 394, startPoint y: 409, endPoint x: 361, endPoint y: 254, distance: 158.2
click at [361, 254] on trix-editor "Greetings Threshold [DEMOGRAPHIC_DATA]! We are excited for this weekend and how…" at bounding box center [588, 518] width 470 height 749
drag, startPoint x: 391, startPoint y: 399, endPoint x: 357, endPoint y: 245, distance: 157.3
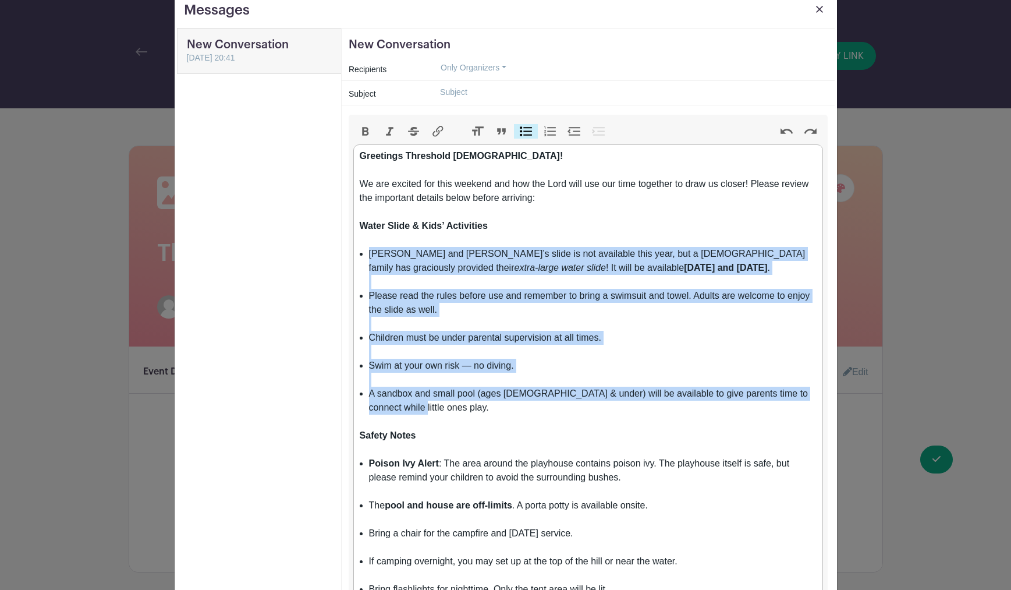
click at [341, 248] on div "New Conversation Recipients Only Organizers Only Organizers Only Invitees Only …" at bounding box center [588, 512] width 494 height 969
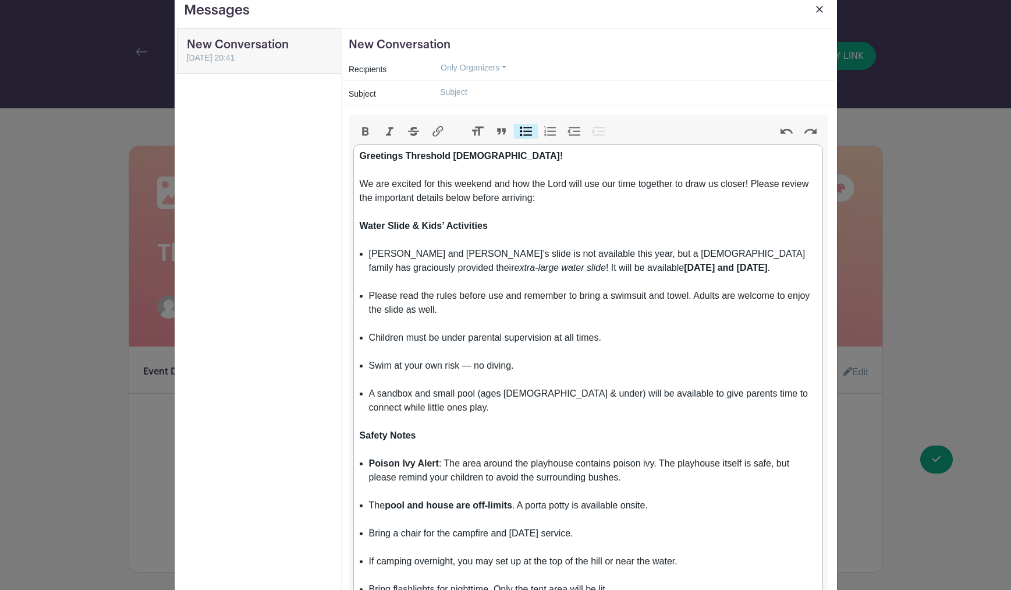
click at [388, 285] on li "[PERSON_NAME] and [PERSON_NAME]’s slide is not available this year, but a [DEMO…" at bounding box center [593, 268] width 448 height 42
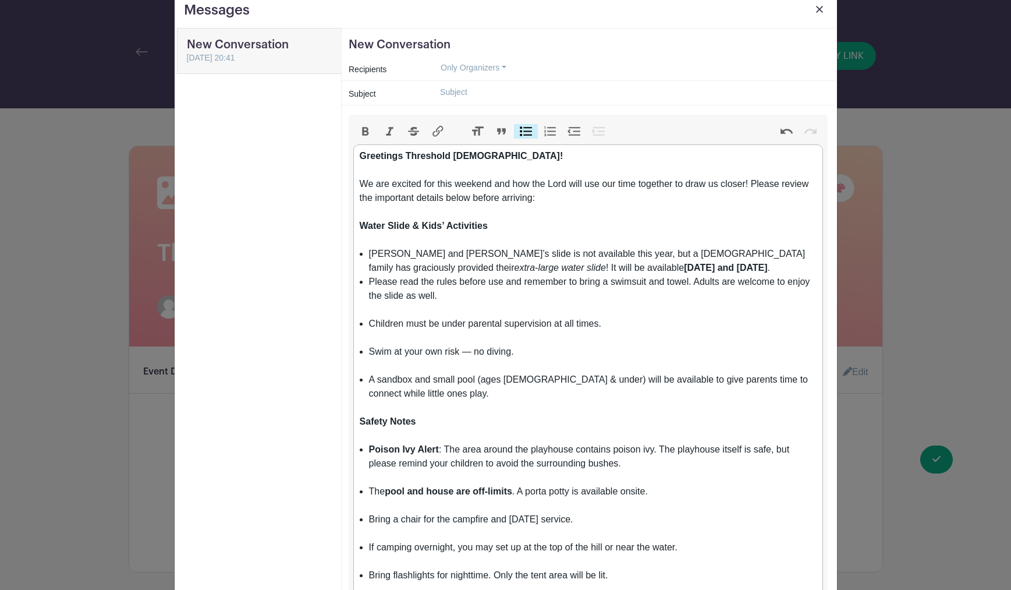
click at [382, 313] on li "Please read the rules before use and remember to bring a swimsuit and towel. Ad…" at bounding box center [593, 296] width 448 height 42
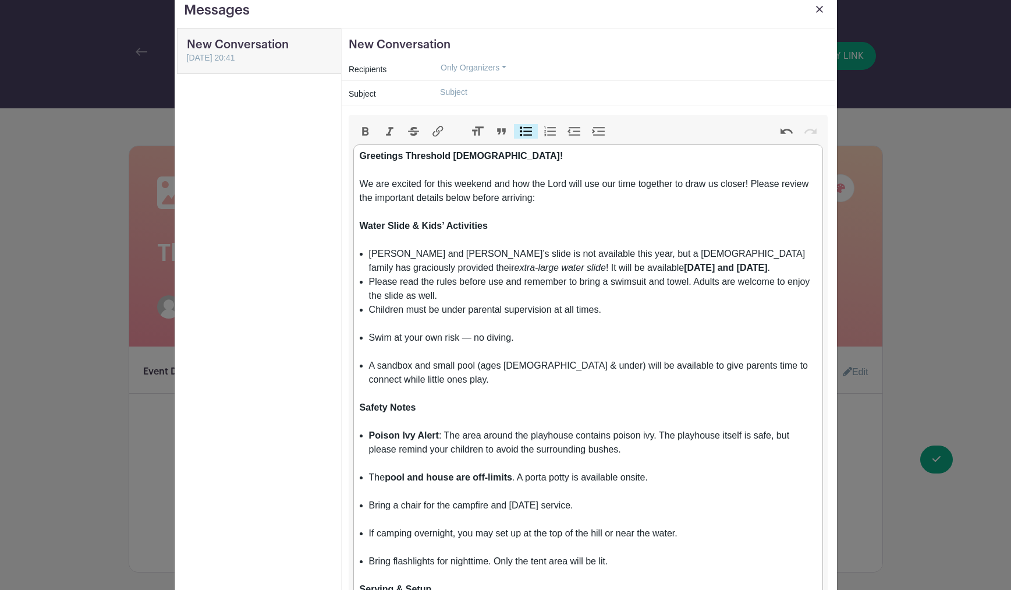
click at [379, 325] on li "Children must be under parental supervision at all times." at bounding box center [593, 317] width 448 height 28
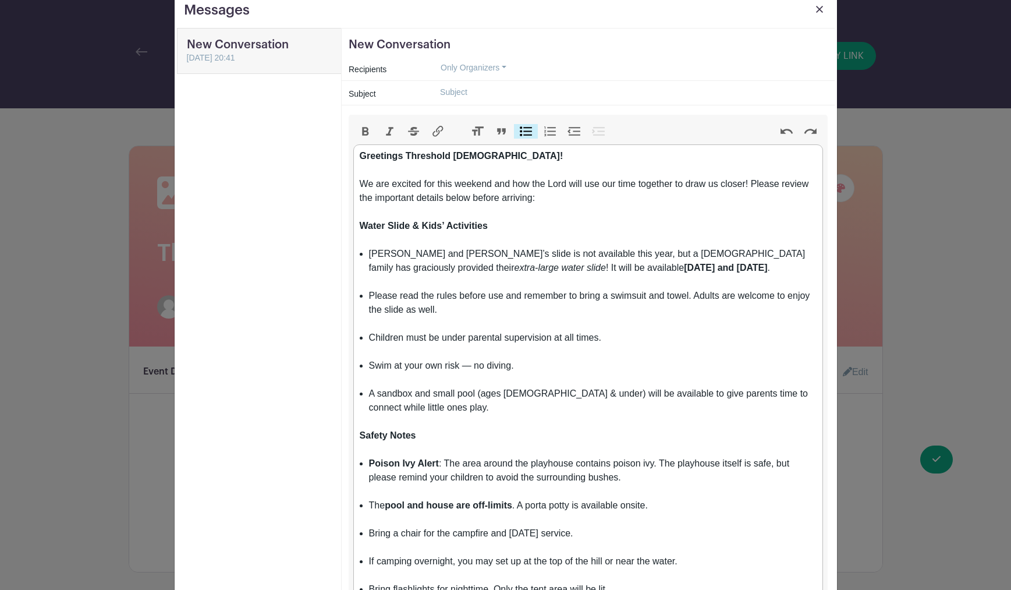
click at [666, 356] on li "Children must be under parental supervision at all times." at bounding box center [593, 345] width 448 height 28
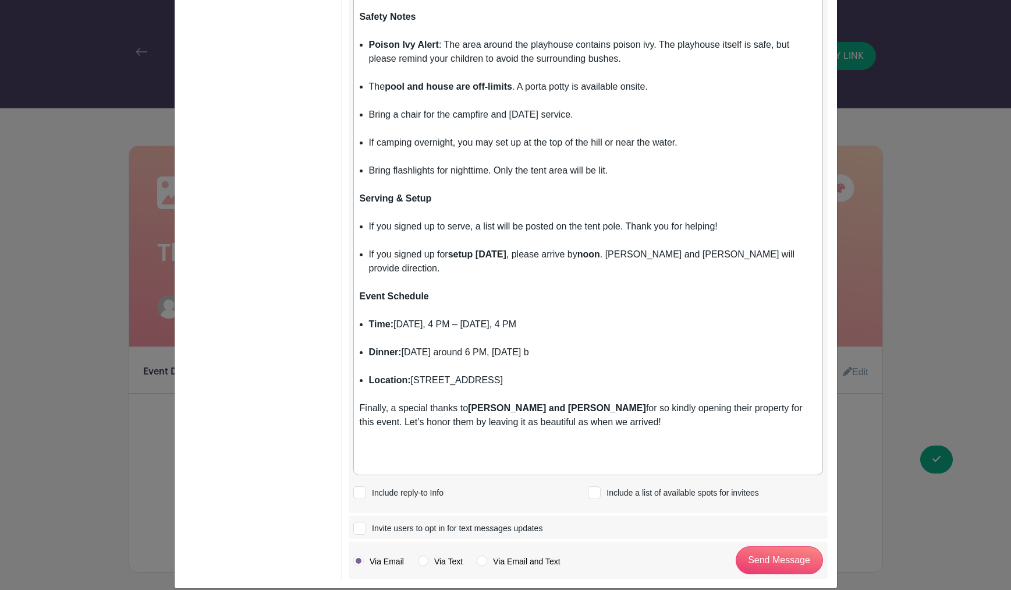
scroll to position [453, 0]
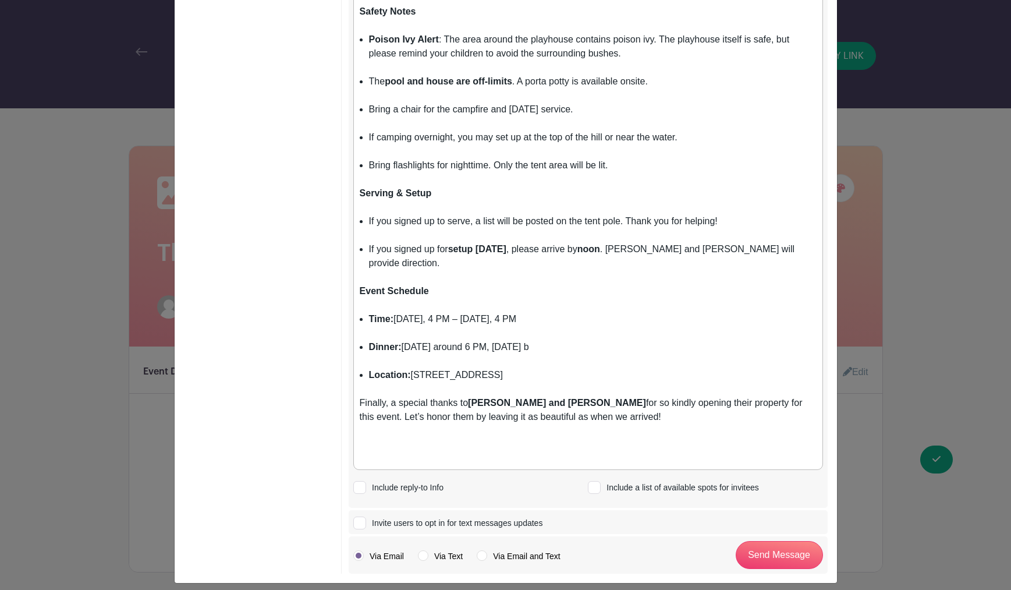
drag, startPoint x: 408, startPoint y: 439, endPoint x: 416, endPoint y: 437, distance: 7.8
click at [408, 439] on div at bounding box center [588, 452] width 457 height 28
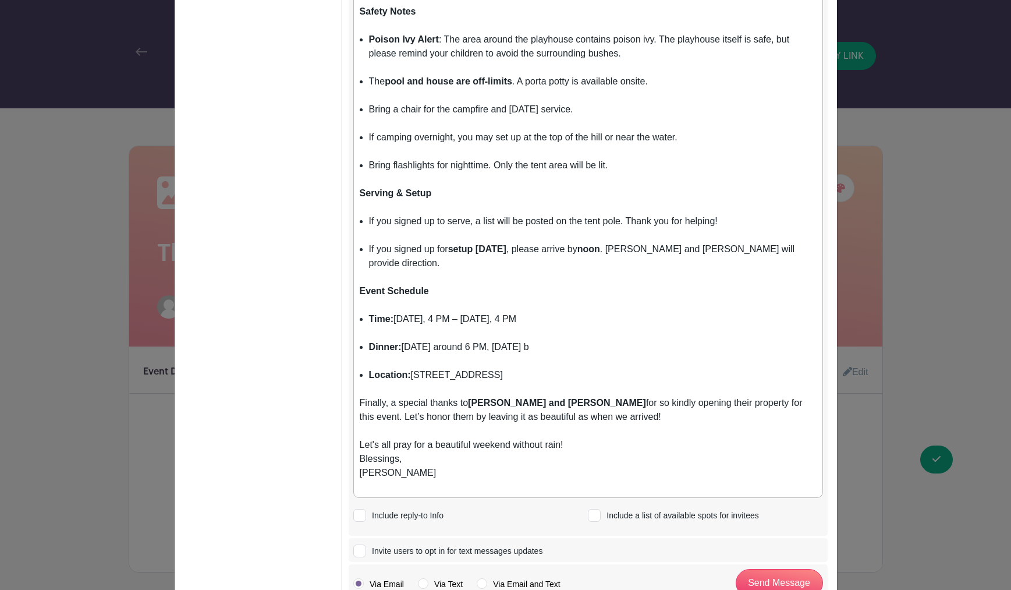
type trix-editor "<lor><ipsumd>Sitametco Adipiscin Elitse!<do></eiusmo><te></inc><utl>Et dol magn…"
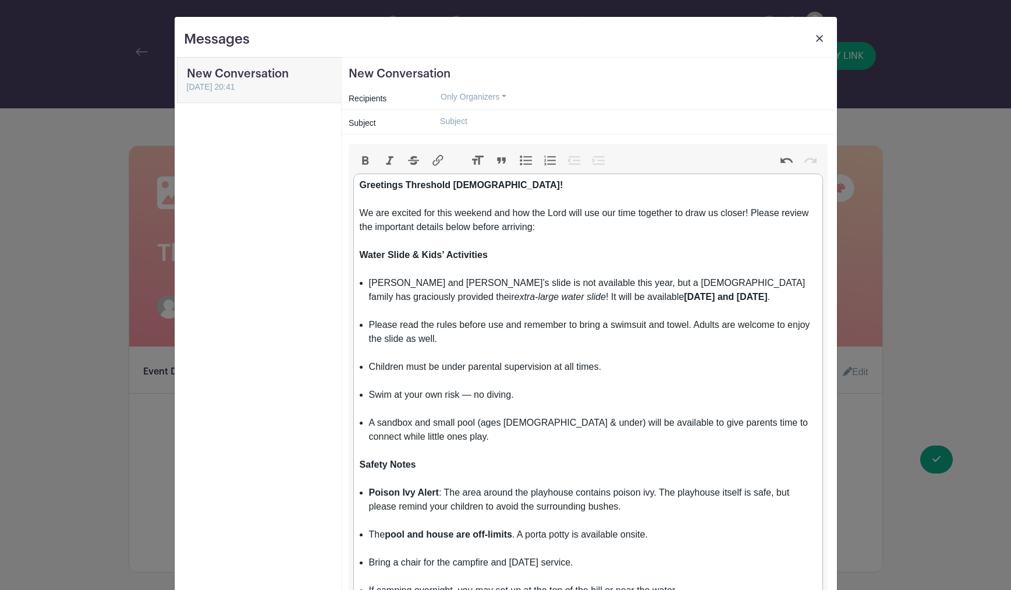
click at [449, 120] on input "text" at bounding box center [629, 121] width 396 height 18
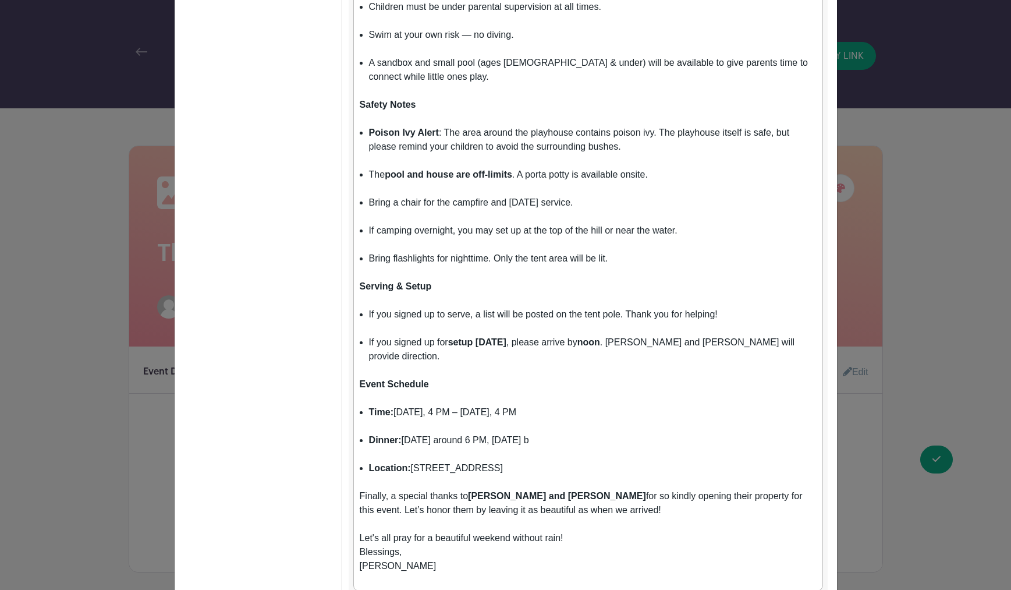
scroll to position [481, 0]
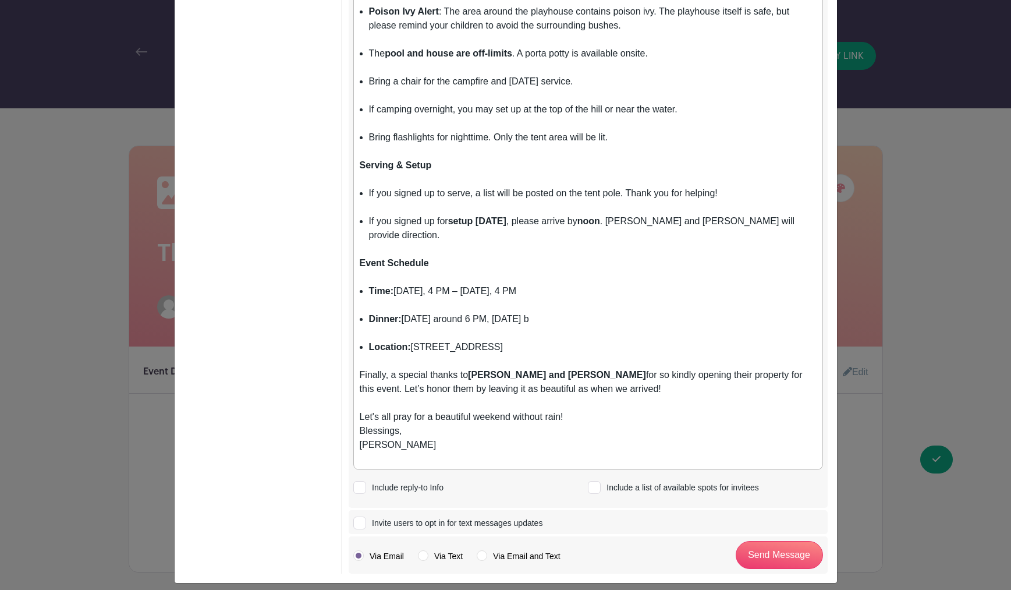
type input "Threshold Campout Details"
click at [478, 550] on label "Via Email and Text" at bounding box center [518, 556] width 83 height 12
radio input "true"
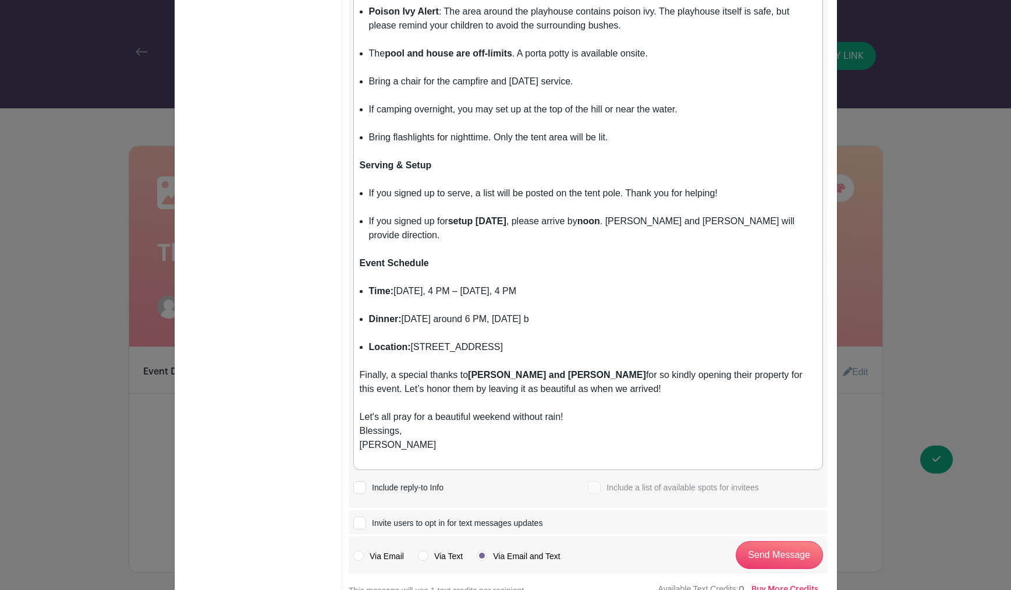
scroll to position [505, 0]
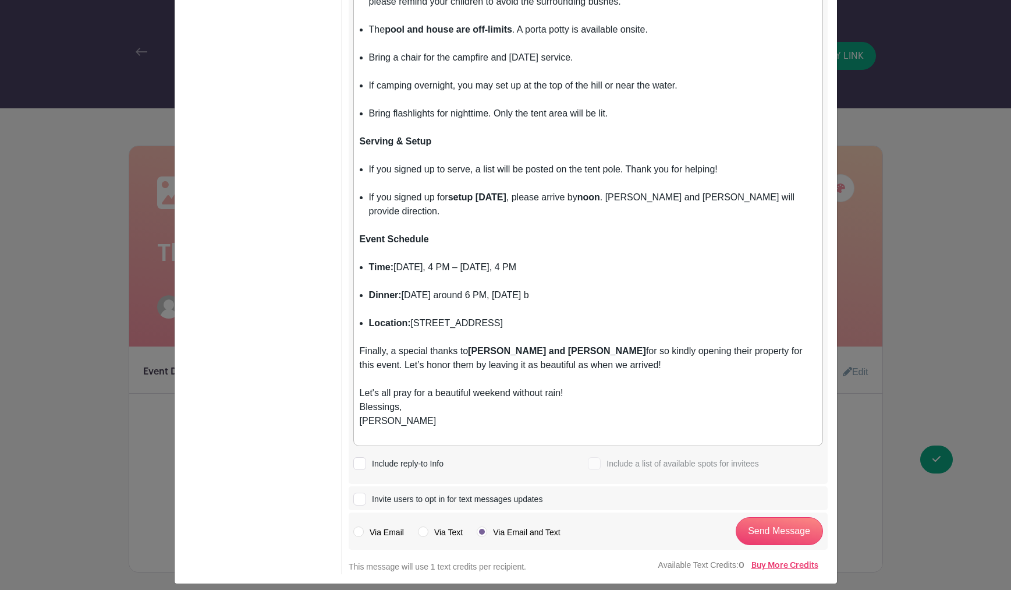
click at [359, 526] on label "Via Email" at bounding box center [378, 532] width 51 height 12
radio input "true"
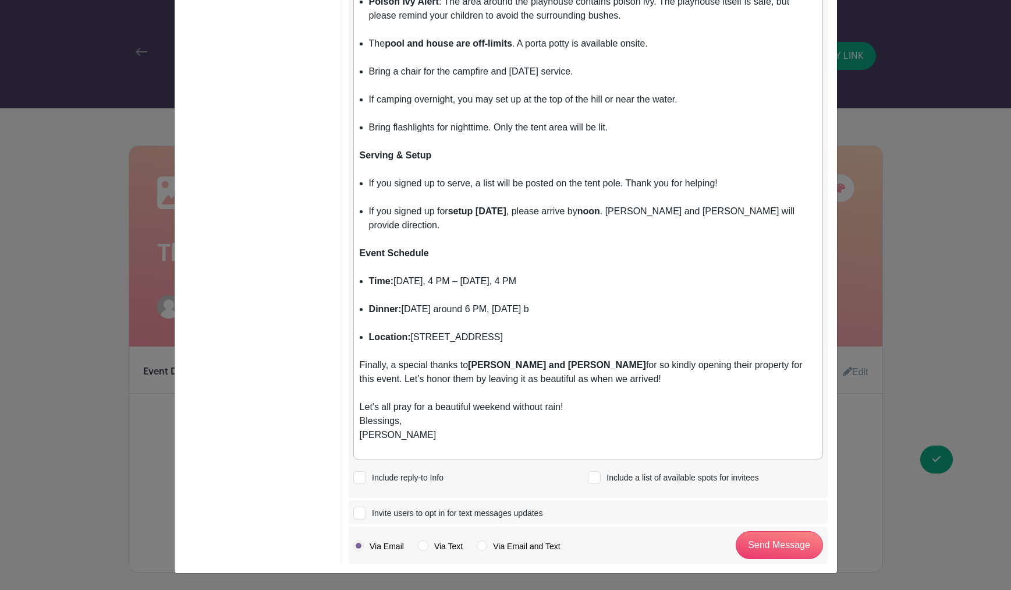
scroll to position [481, 0]
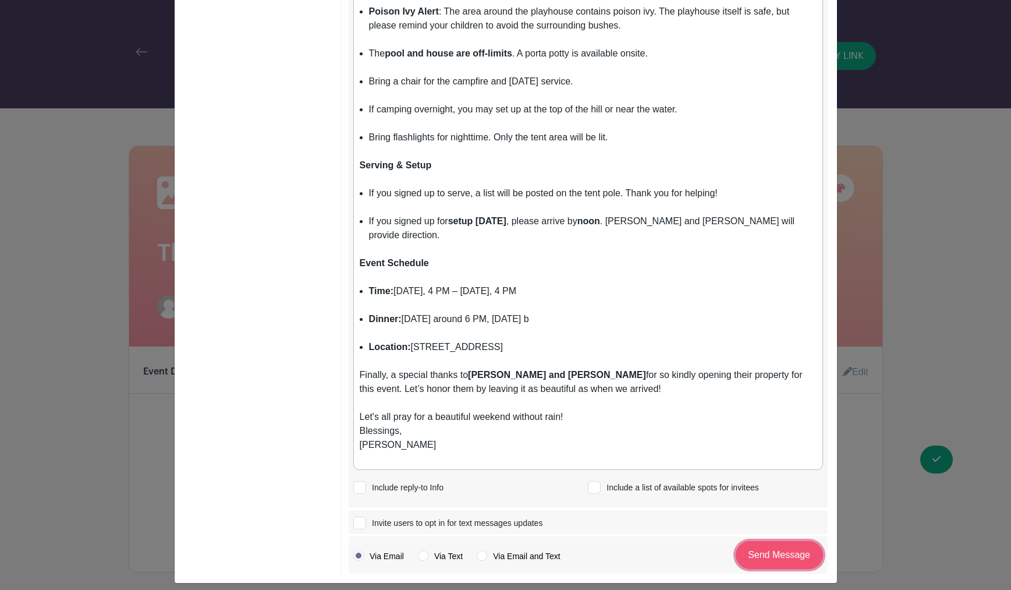
click at [764, 543] on input "Send Message" at bounding box center [779, 555] width 87 height 28
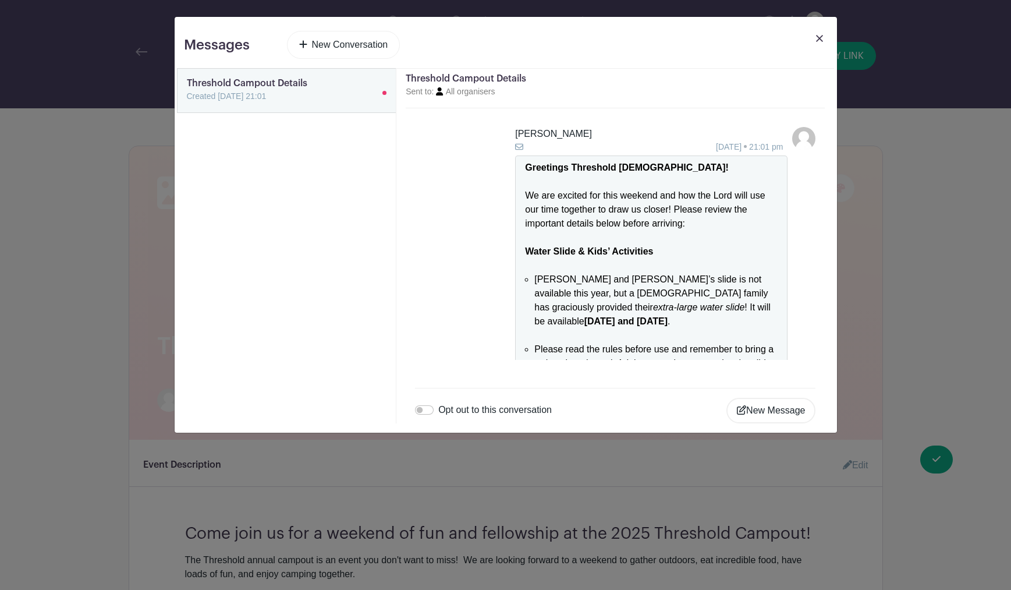
scroll to position [718, 0]
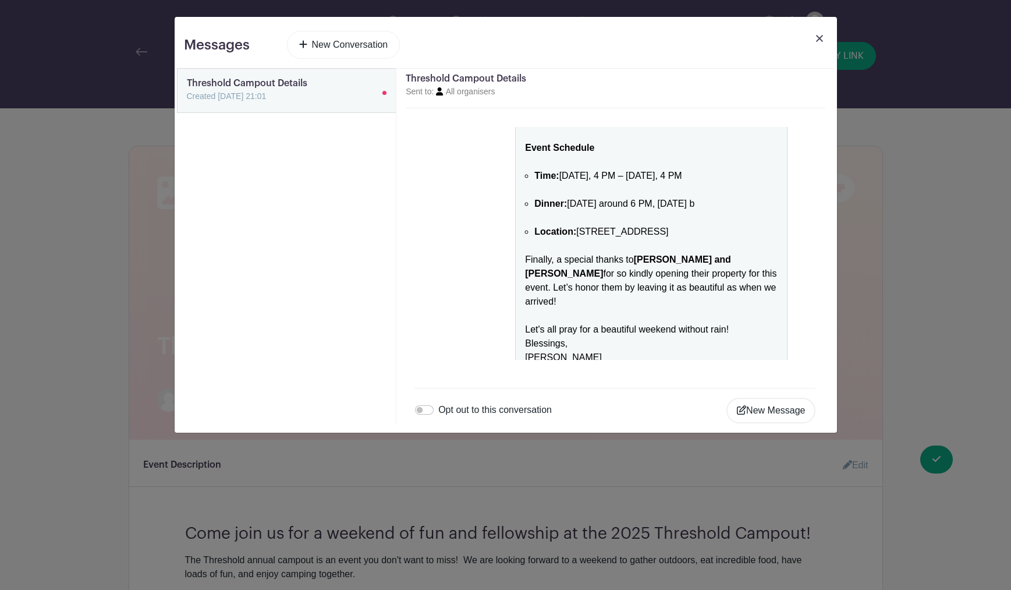
click at [818, 37] on img at bounding box center [819, 38] width 7 height 7
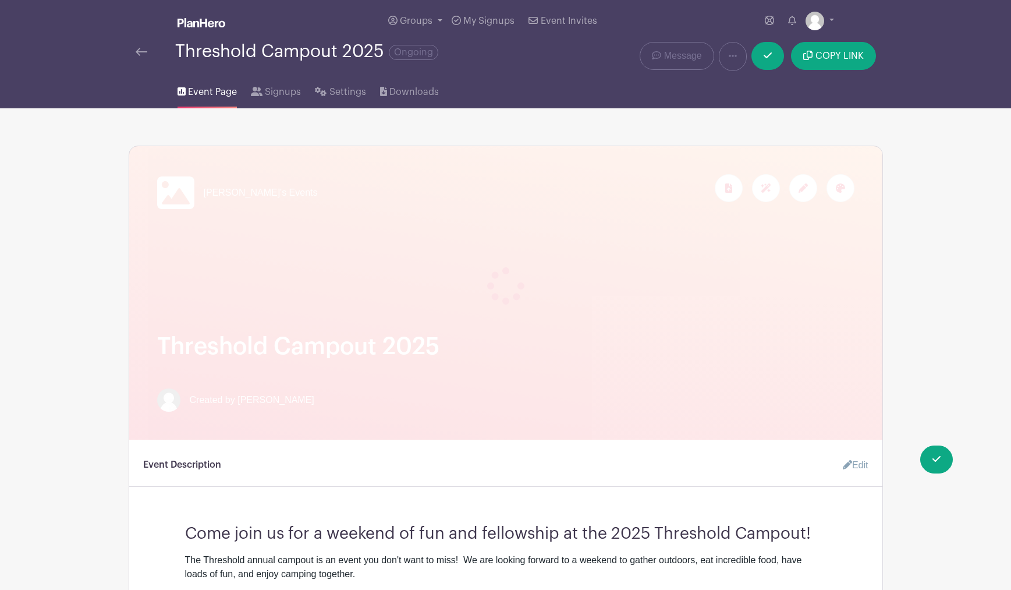
scroll to position [14, 0]
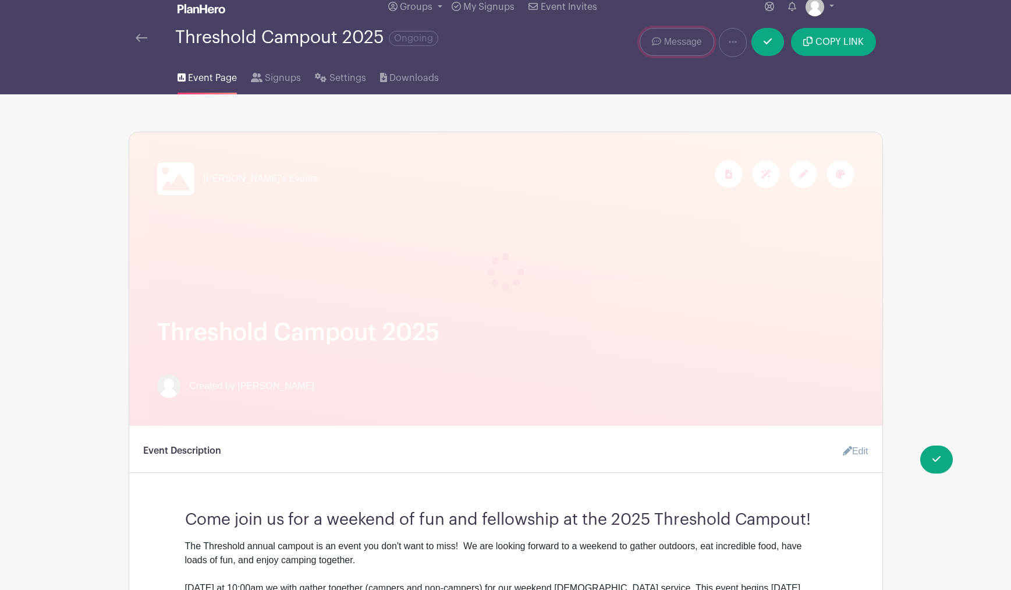
click at [685, 44] on span "Message" at bounding box center [683, 42] width 38 height 14
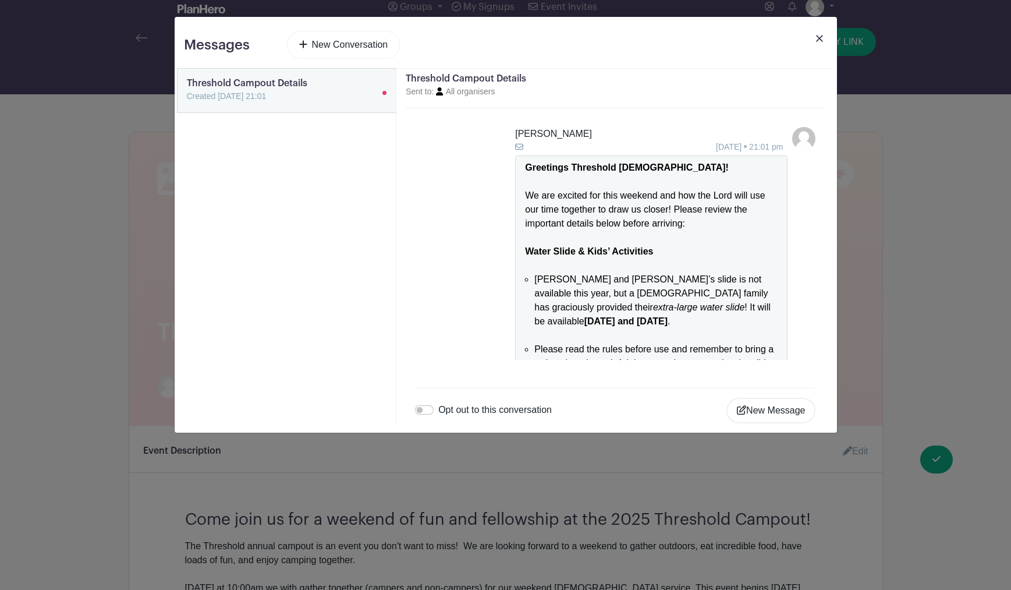
scroll to position [718, 0]
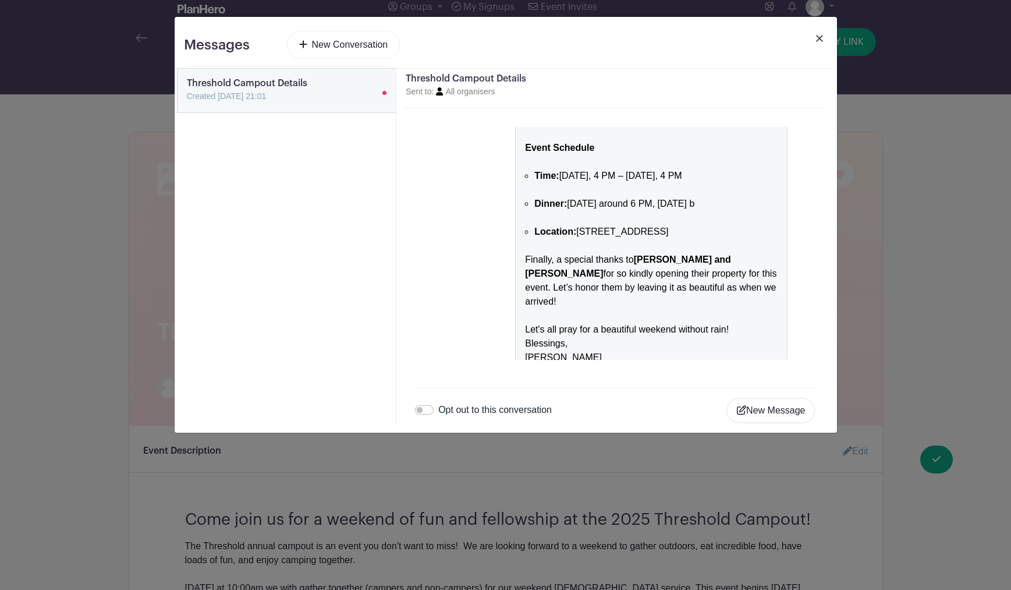
click at [471, 91] on small "Sent to: All organisers" at bounding box center [450, 91] width 89 height 9
click at [440, 93] on icon at bounding box center [439, 91] width 7 height 8
click at [552, 322] on div "Let's all pray for a beautiful weekend without rain! [PERSON_NAME]" at bounding box center [651, 350] width 253 height 56
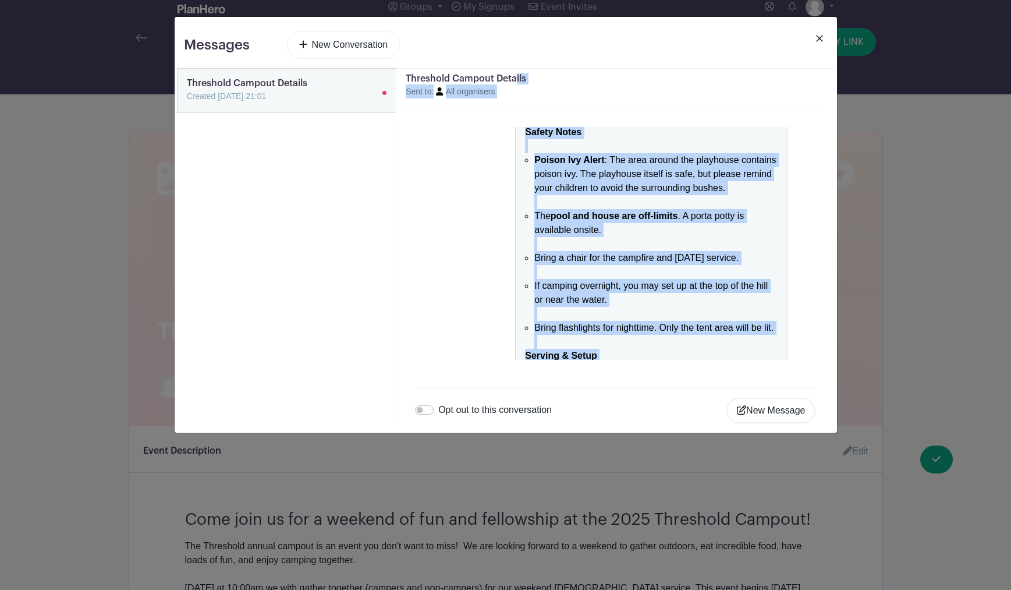
scroll to position [0, 0]
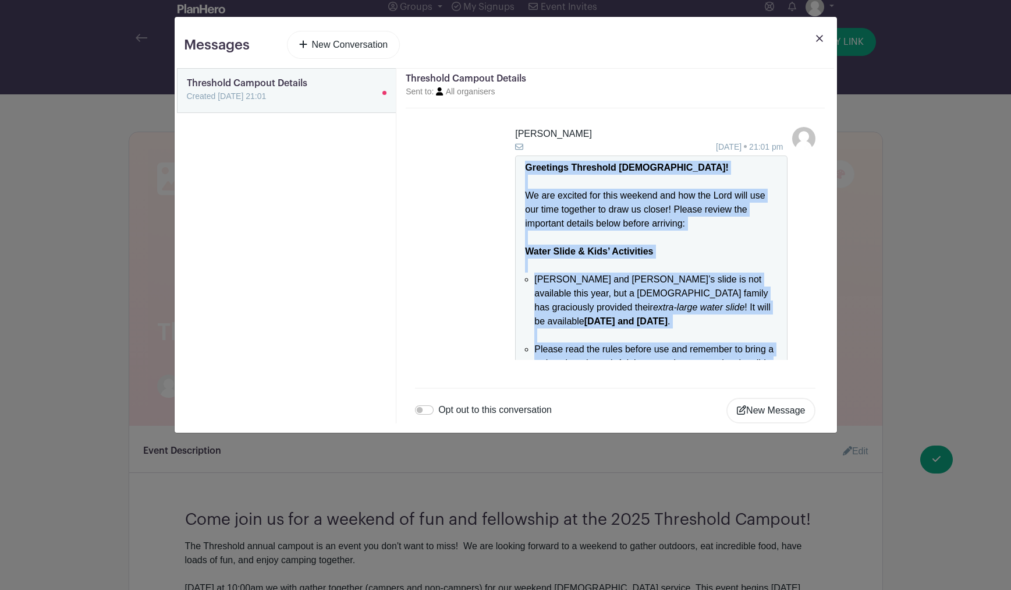
drag, startPoint x: 549, startPoint y: 321, endPoint x: 514, endPoint y: 166, distance: 158.0
copy div "Loremipsu Dolorsita Consec! Ad eli seddoei tem inci utlabor etd mag ali Enim ad…"
click at [345, 43] on link "New Conversation" at bounding box center [343, 45] width 113 height 28
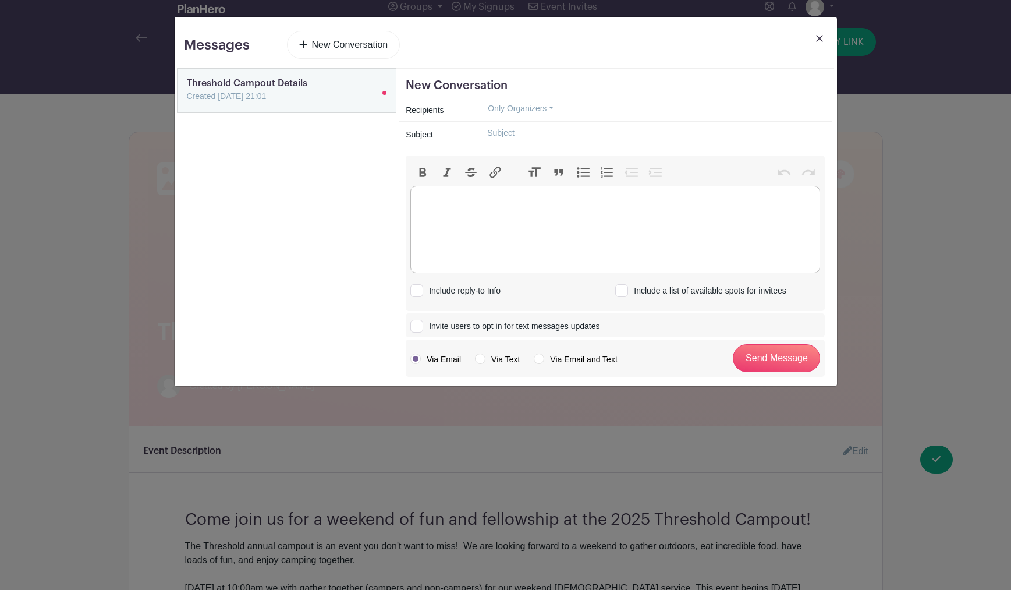
click at [442, 203] on trix-editor at bounding box center [615, 229] width 410 height 87
paste trix-editor "<lor><ipsumd>Sitametco Adipiscin Elitse!<do></eiusmo><te></inc><utl>Et dol magn…"
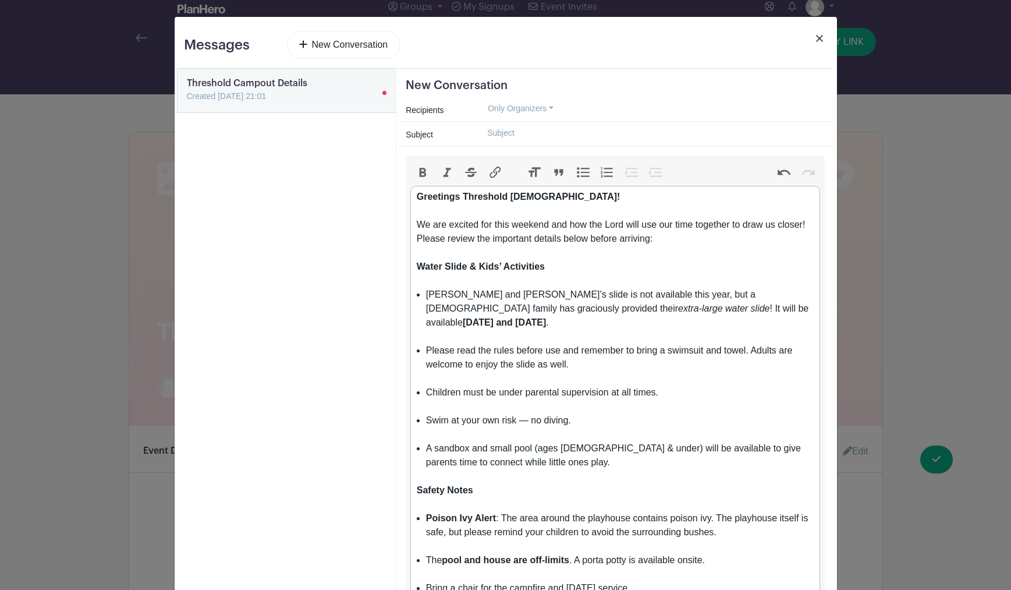
type trix-editor "<lor><ipsumd>Sitametco Adipiscin Elitse!<do></eiusmo><te></inc><utl>Et dol magn…"
click at [552, 110] on button "Only Organizers" at bounding box center [521, 109] width 86 height 18
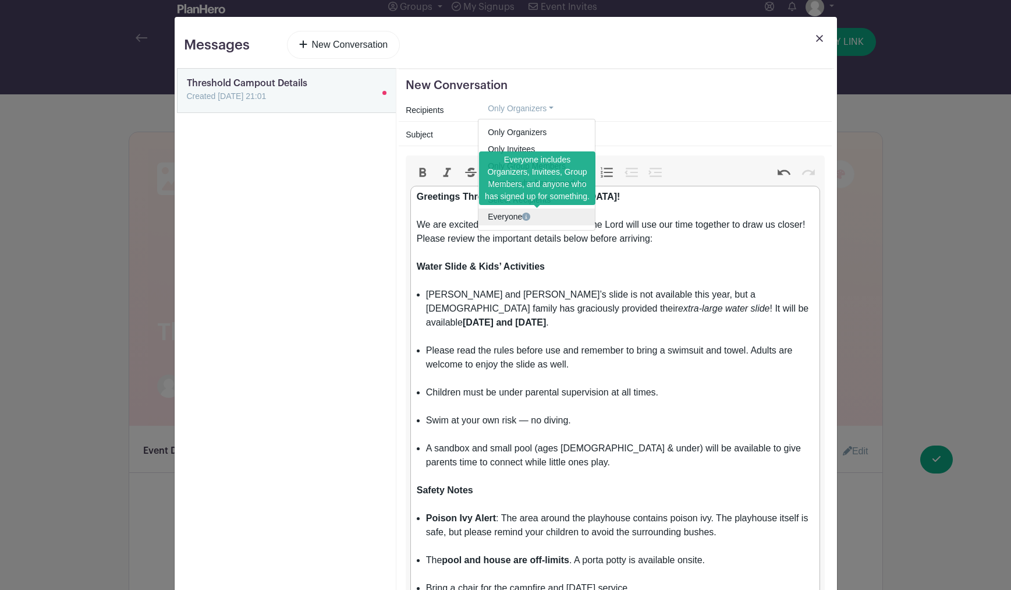
click at [533, 214] on link "Everyone" at bounding box center [536, 216] width 116 height 17
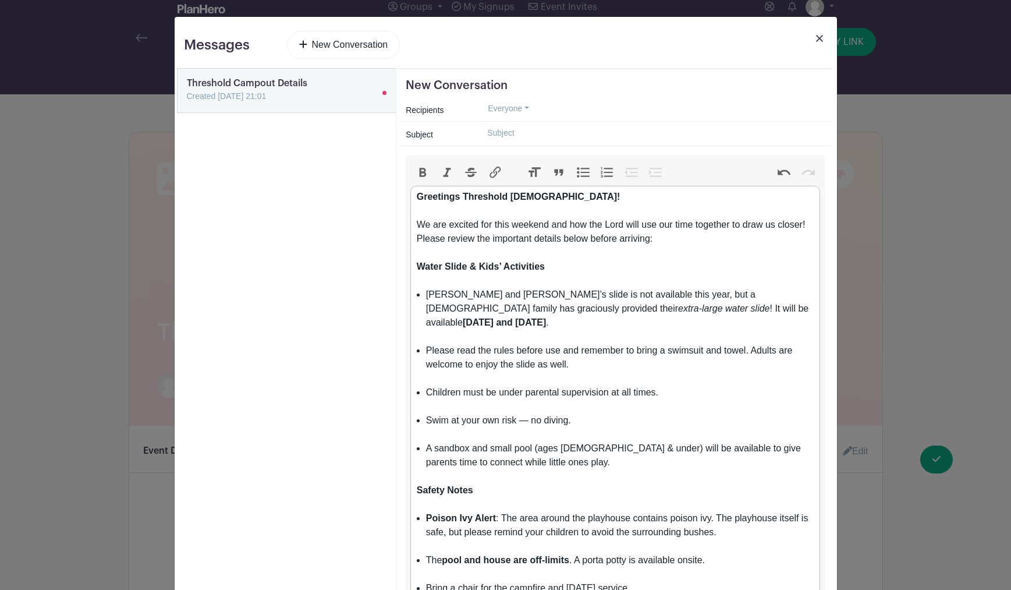
click at [509, 137] on input "text" at bounding box center [651, 133] width 347 height 18
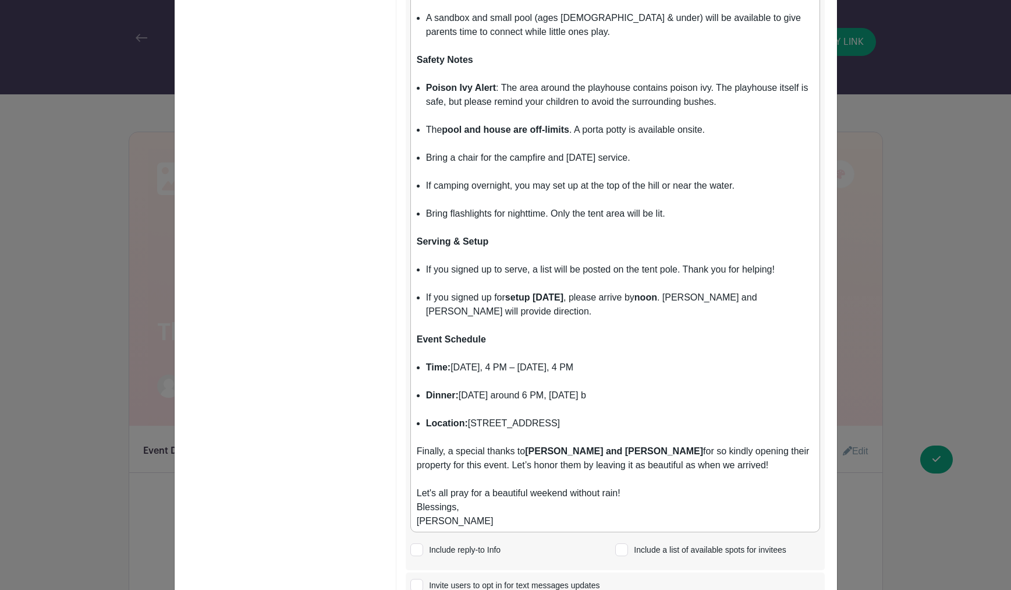
scroll to position [492, 0]
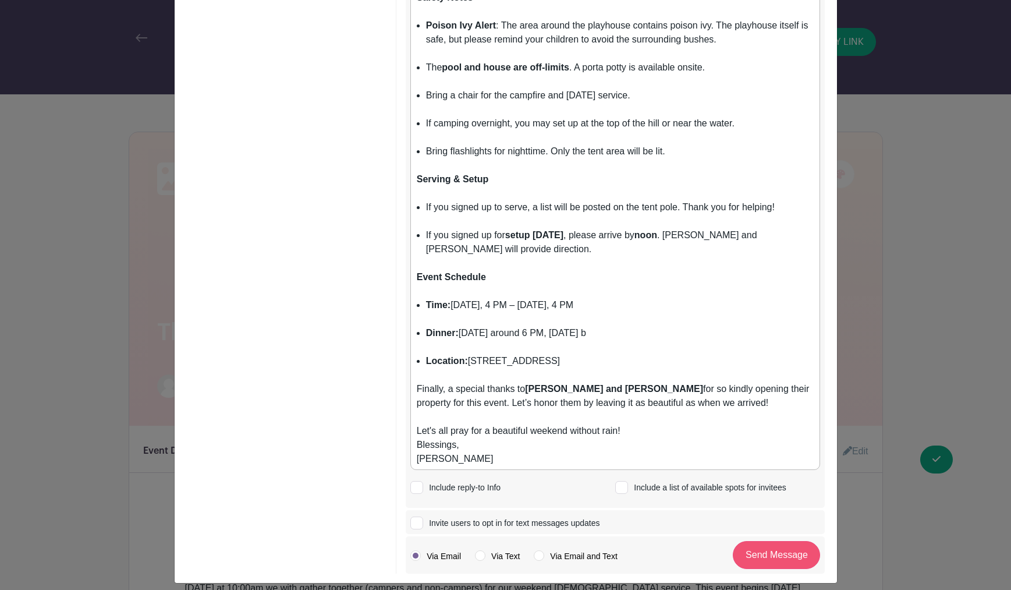
type input "Threshold Church Campout Details- Please read"
click at [776, 546] on input "Send Message" at bounding box center [776, 555] width 87 height 28
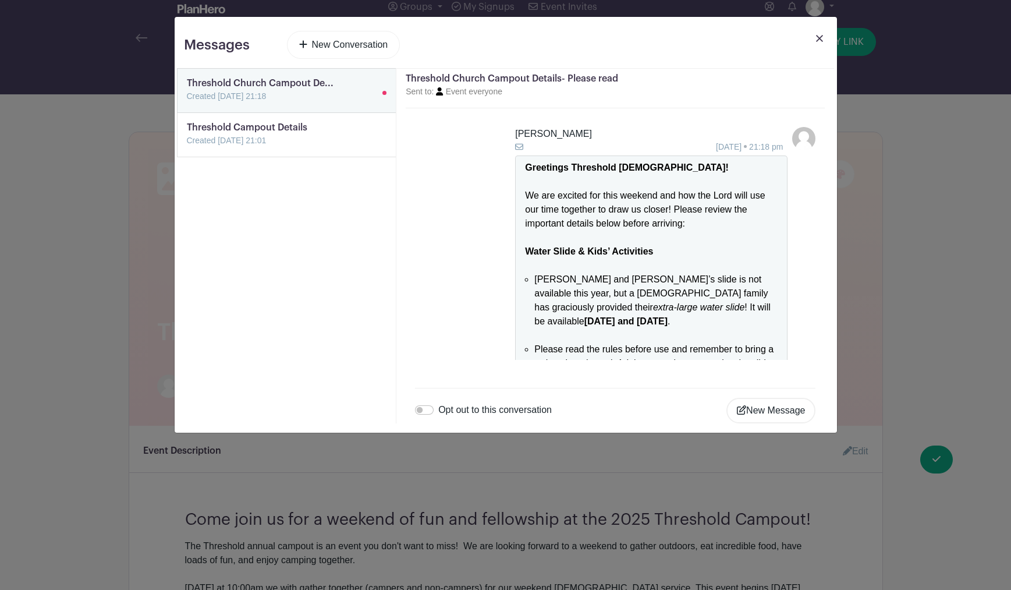
scroll to position [704, 0]
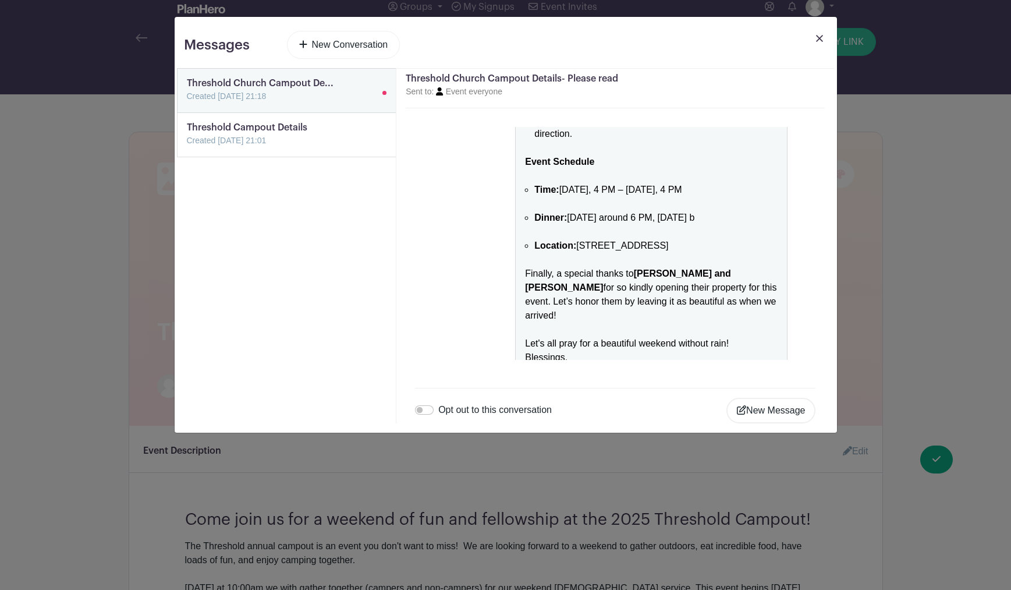
click at [819, 40] on img at bounding box center [819, 38] width 7 height 7
